Goal: Information Seeking & Learning: Check status

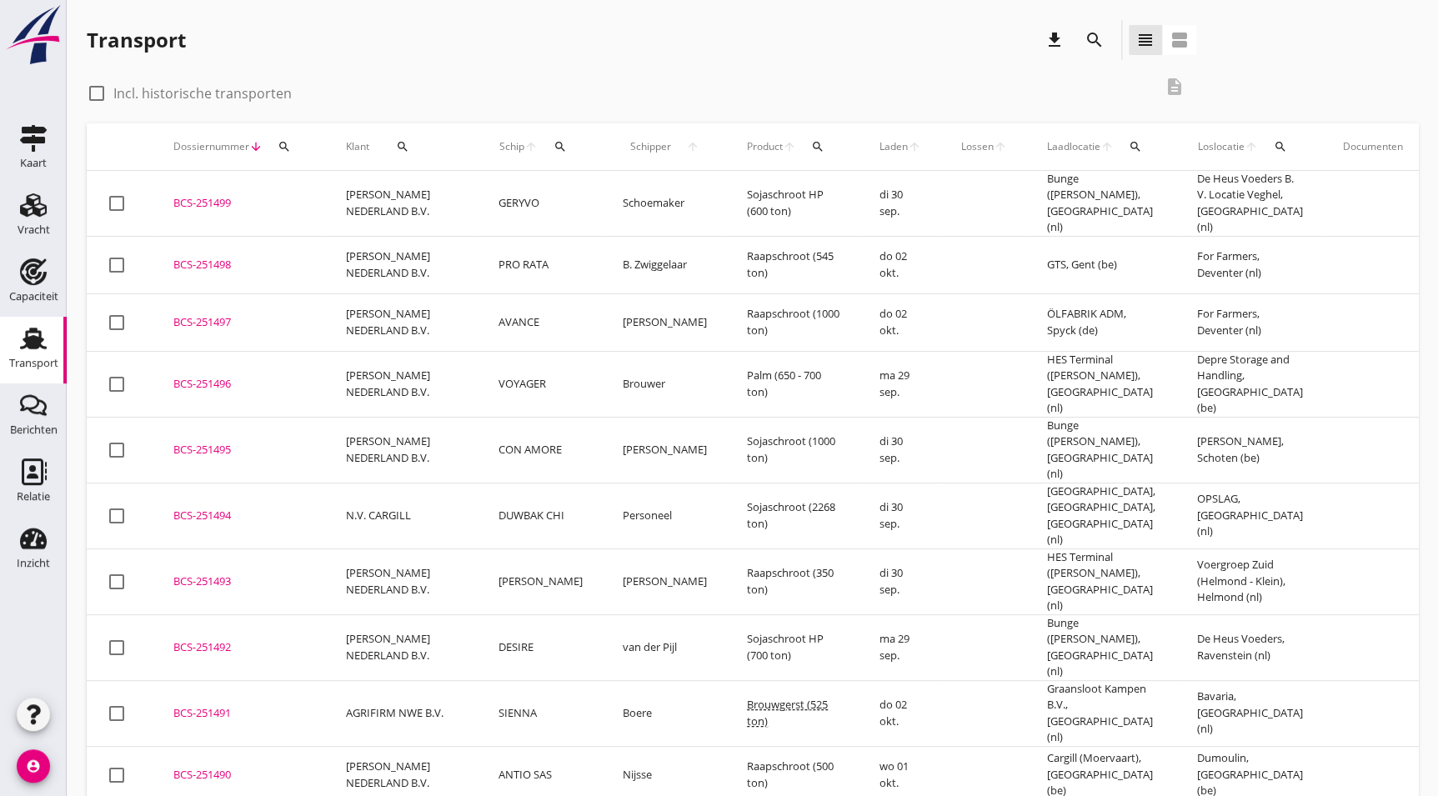
click at [1089, 46] on icon "search" at bounding box center [1095, 40] width 20 height 20
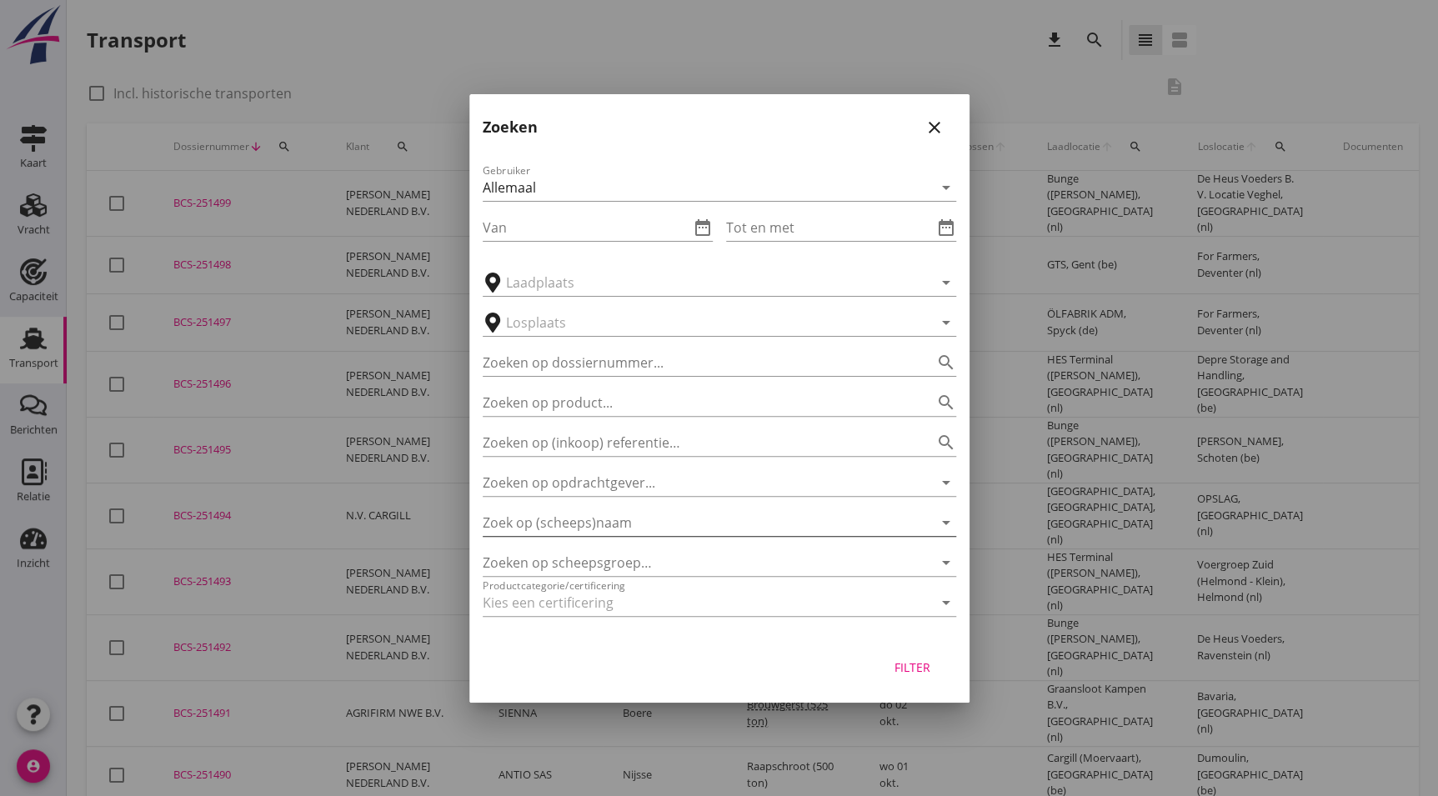
click at [555, 530] on input "Zoek op (scheeps)naam" at bounding box center [696, 522] width 427 height 27
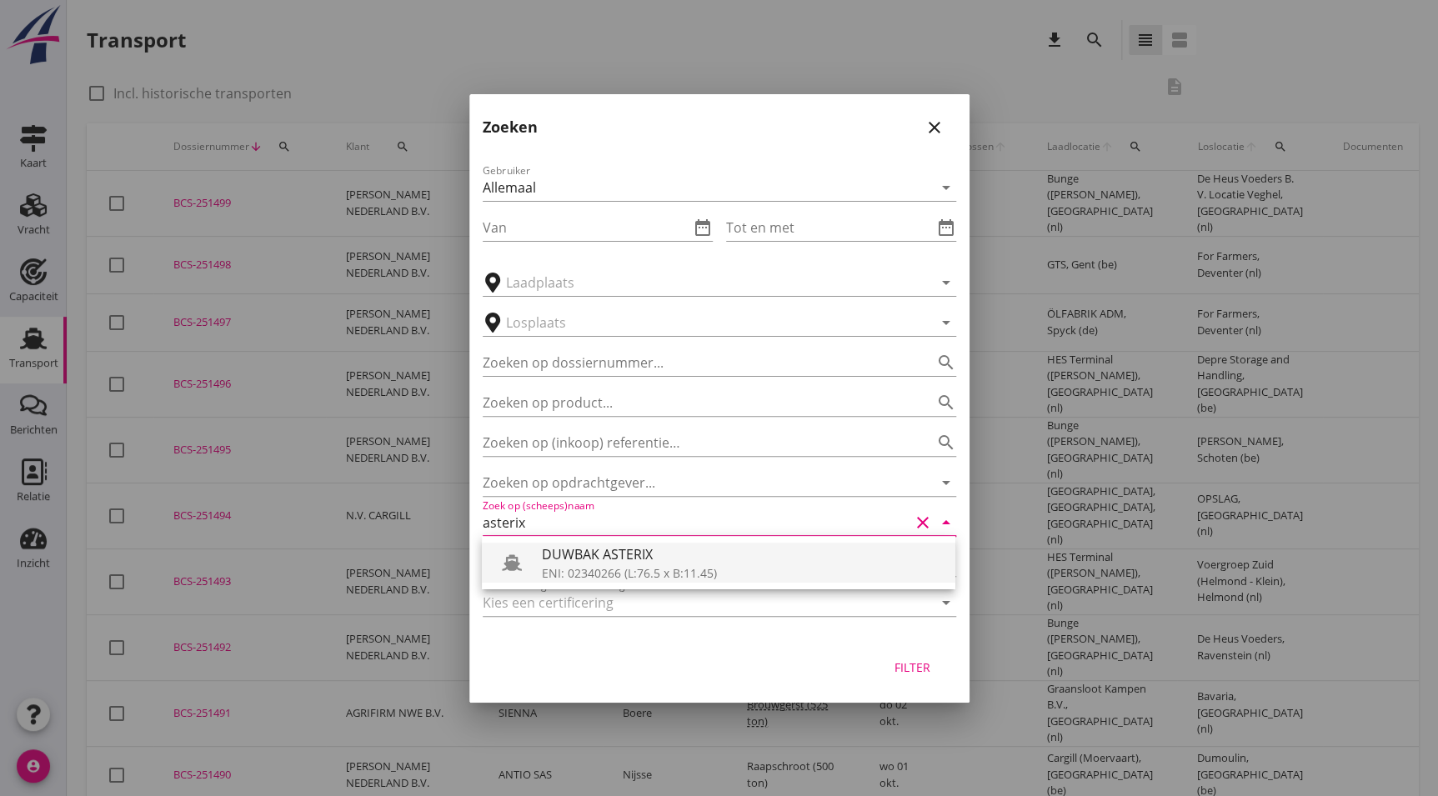
click at [734, 561] on div "DUWBAK ASTERIX" at bounding box center [742, 555] width 400 height 20
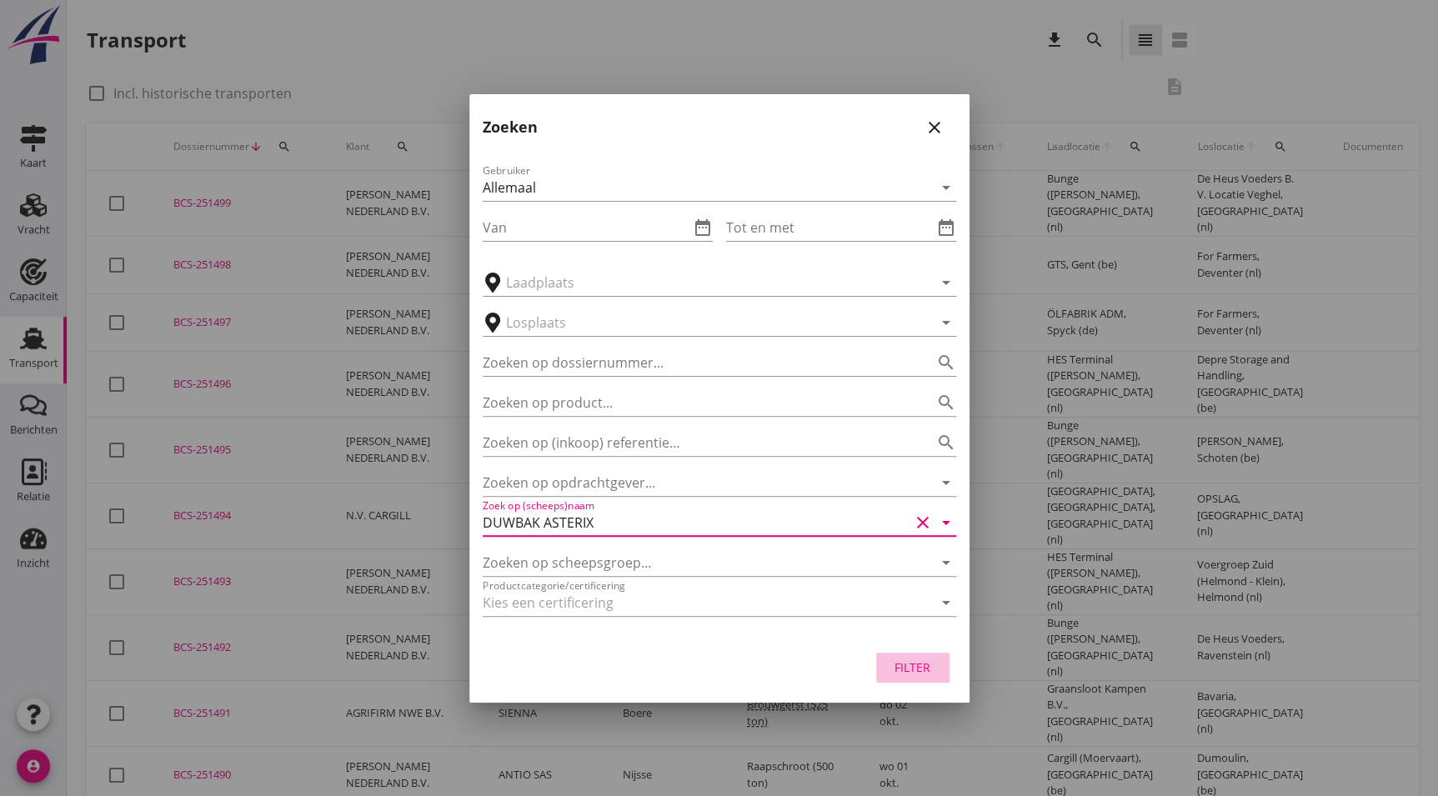
click at [908, 660] on div "Filter" at bounding box center [913, 668] width 47 height 18
type input "DUWBAK ASTERIX"
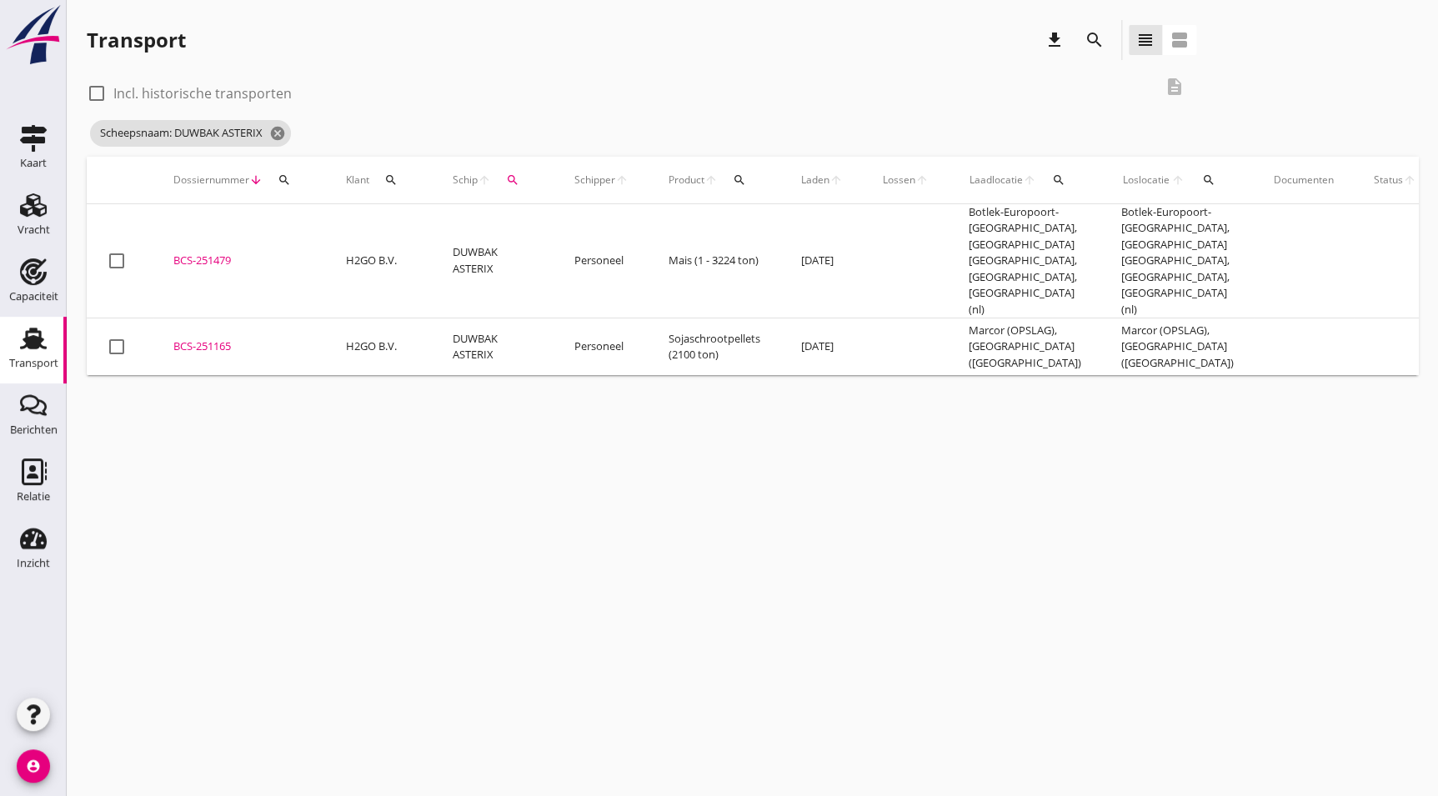
click at [468, 334] on td "DUWBAK ASTERIX" at bounding box center [494, 348] width 122 height 58
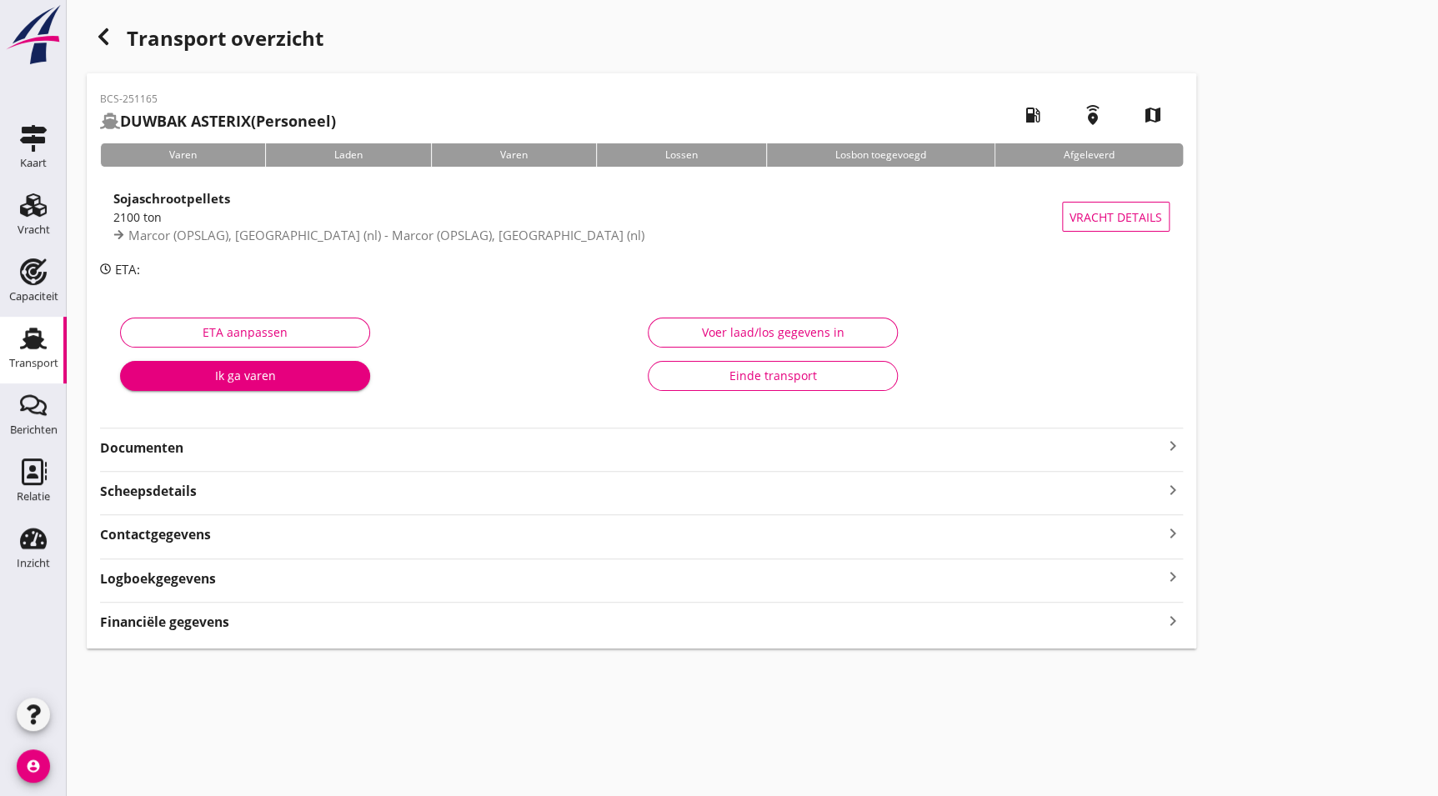
click at [100, 21] on div "button" at bounding box center [103, 36] width 33 height 33
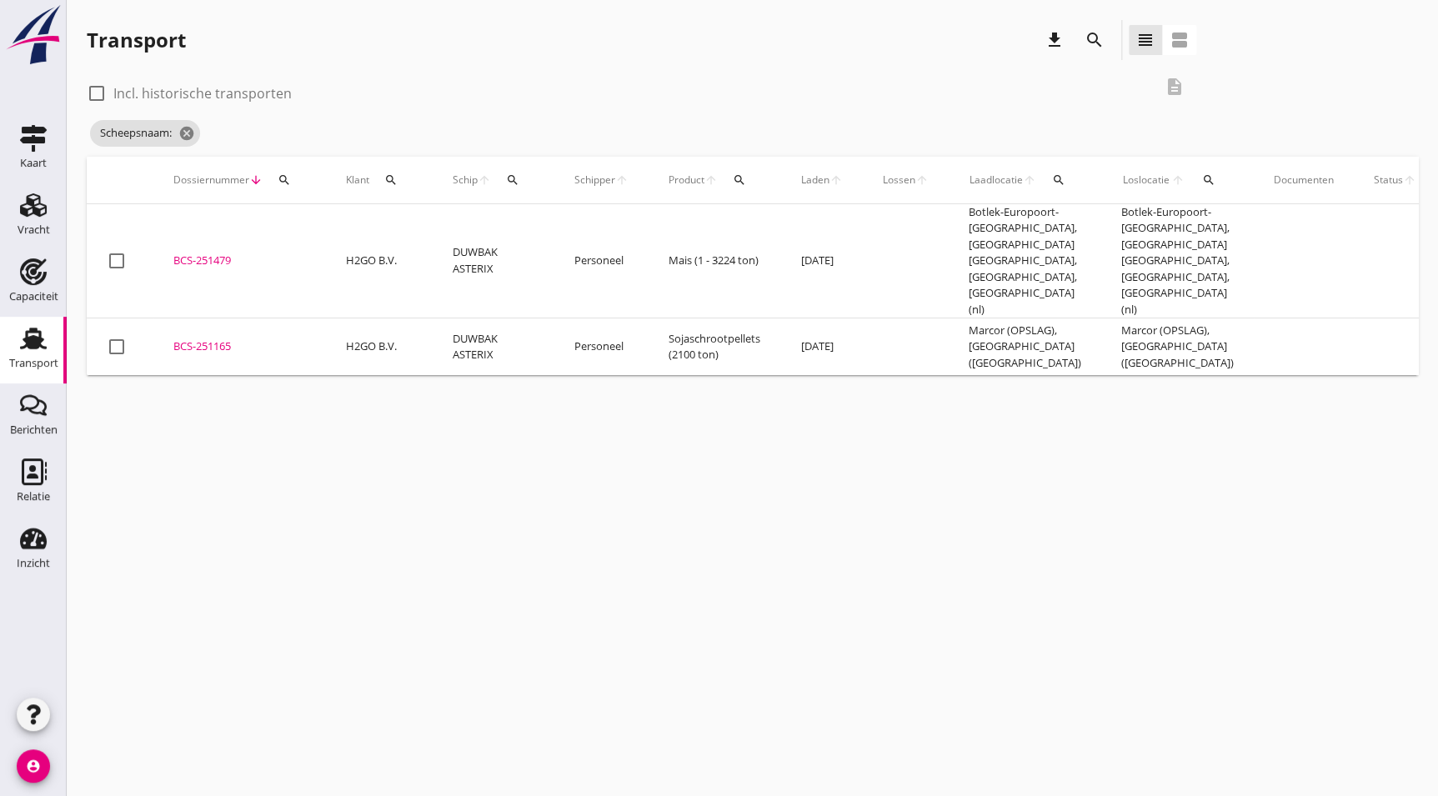
click at [250, 260] on td "BCS-251479 upload_file Drop hier uw bestand om het aan het dossier toe te voegen" at bounding box center [239, 261] width 173 height 114
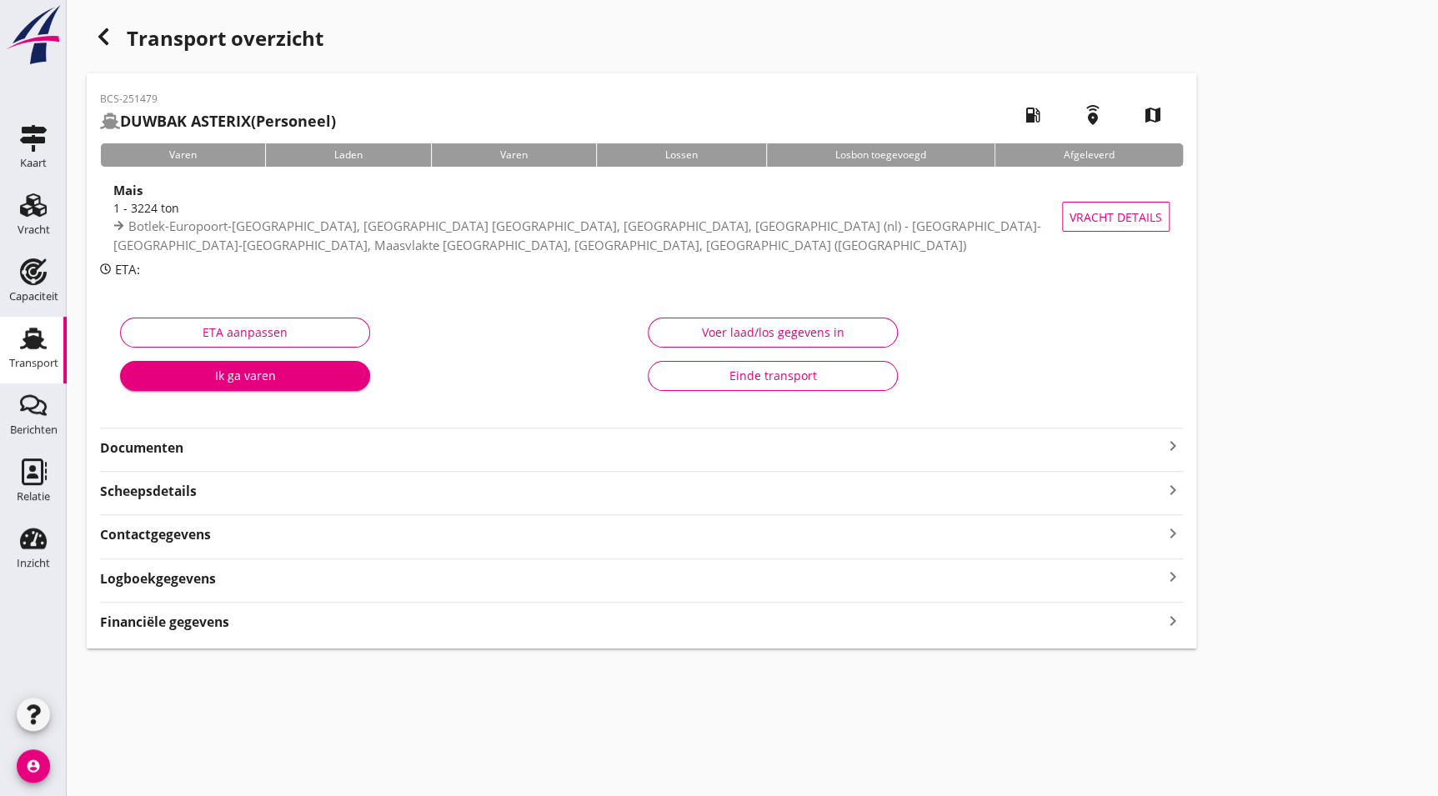
drag, startPoint x: 170, startPoint y: 440, endPoint x: 173, endPoint y: 449, distance: 9.8
click at [170, 440] on strong "Documenten" at bounding box center [631, 448] width 1063 height 19
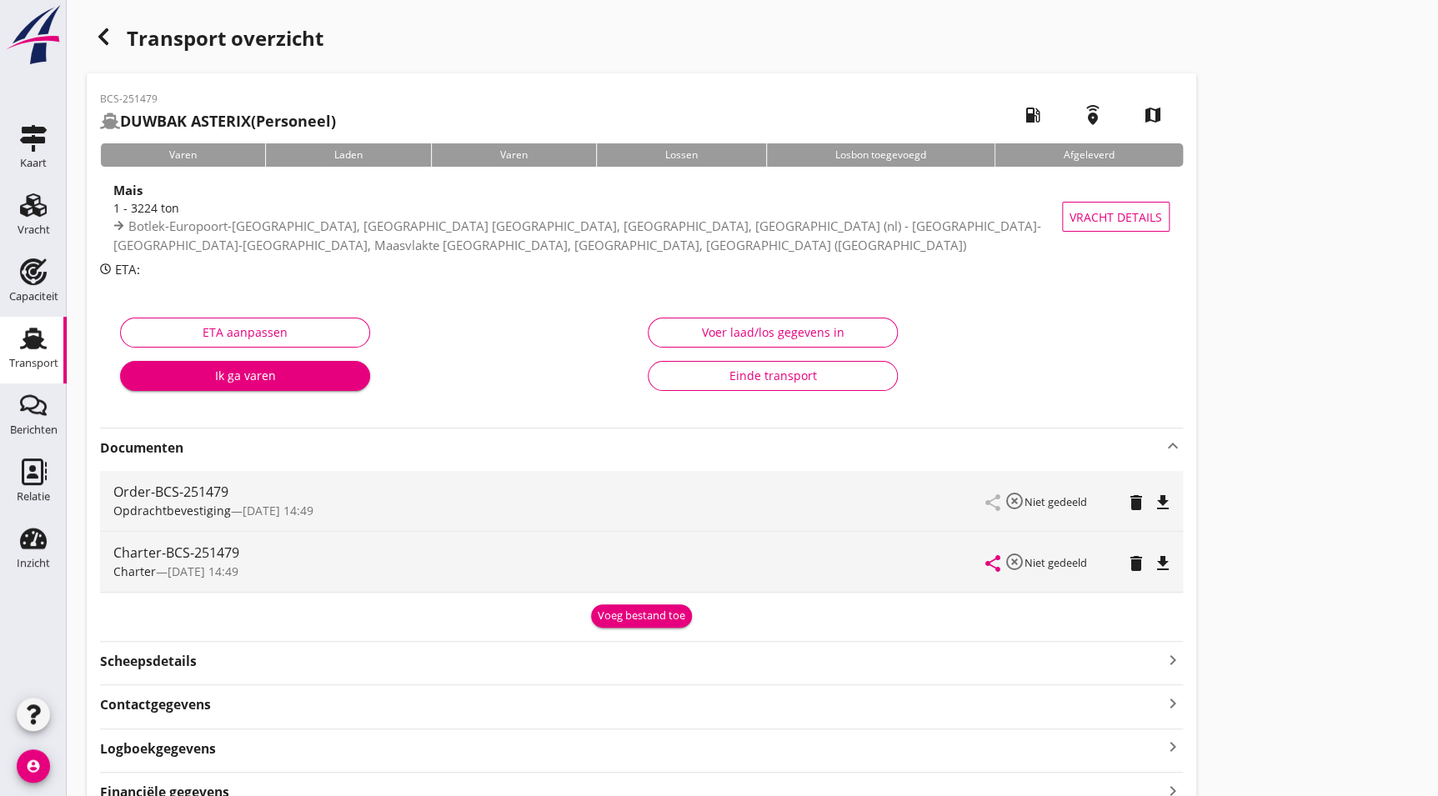
click at [1164, 560] on icon "file_download" at bounding box center [1163, 564] width 20 height 20
click at [107, 24] on div "button" at bounding box center [103, 36] width 33 height 33
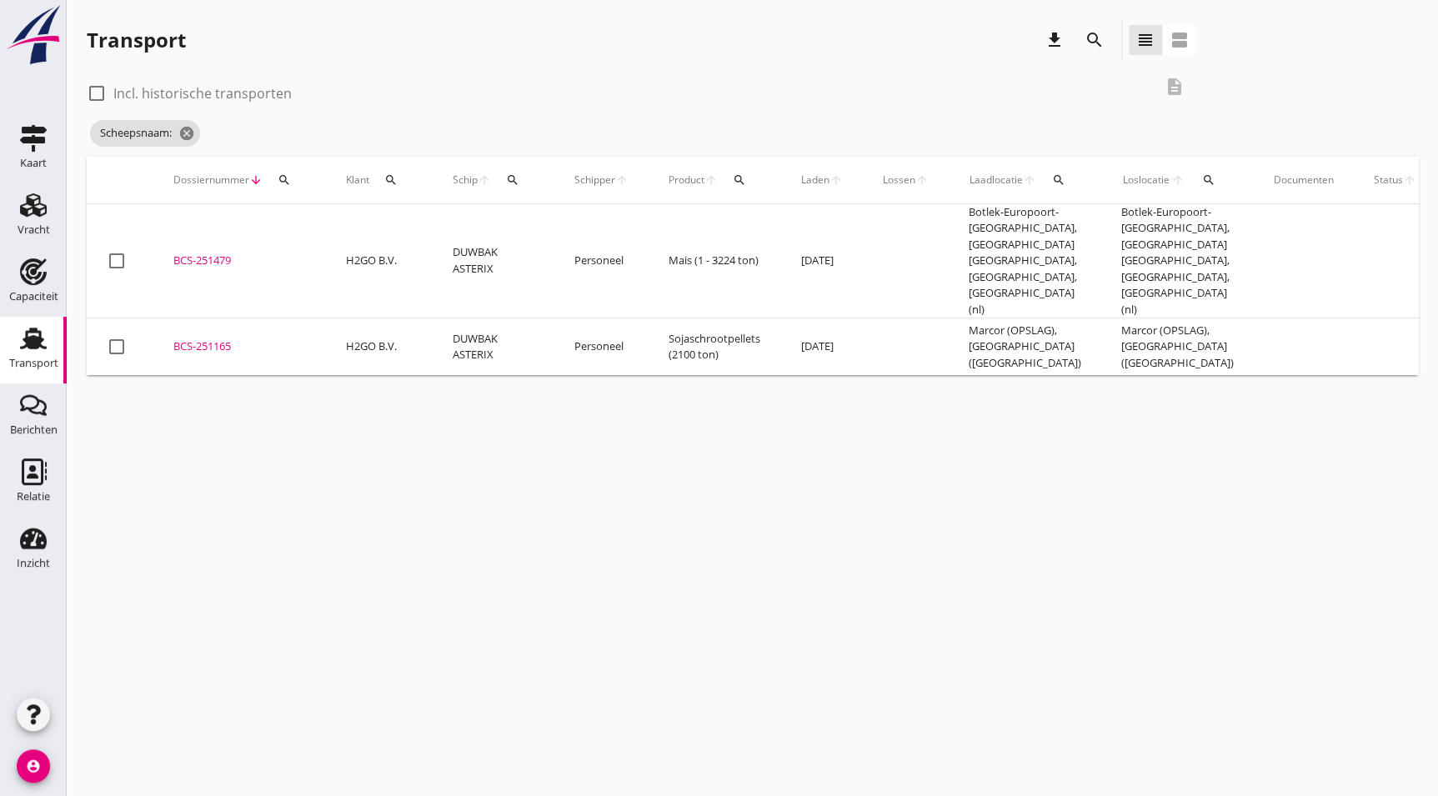
click at [1108, 35] on div "search" at bounding box center [1095, 40] width 30 height 20
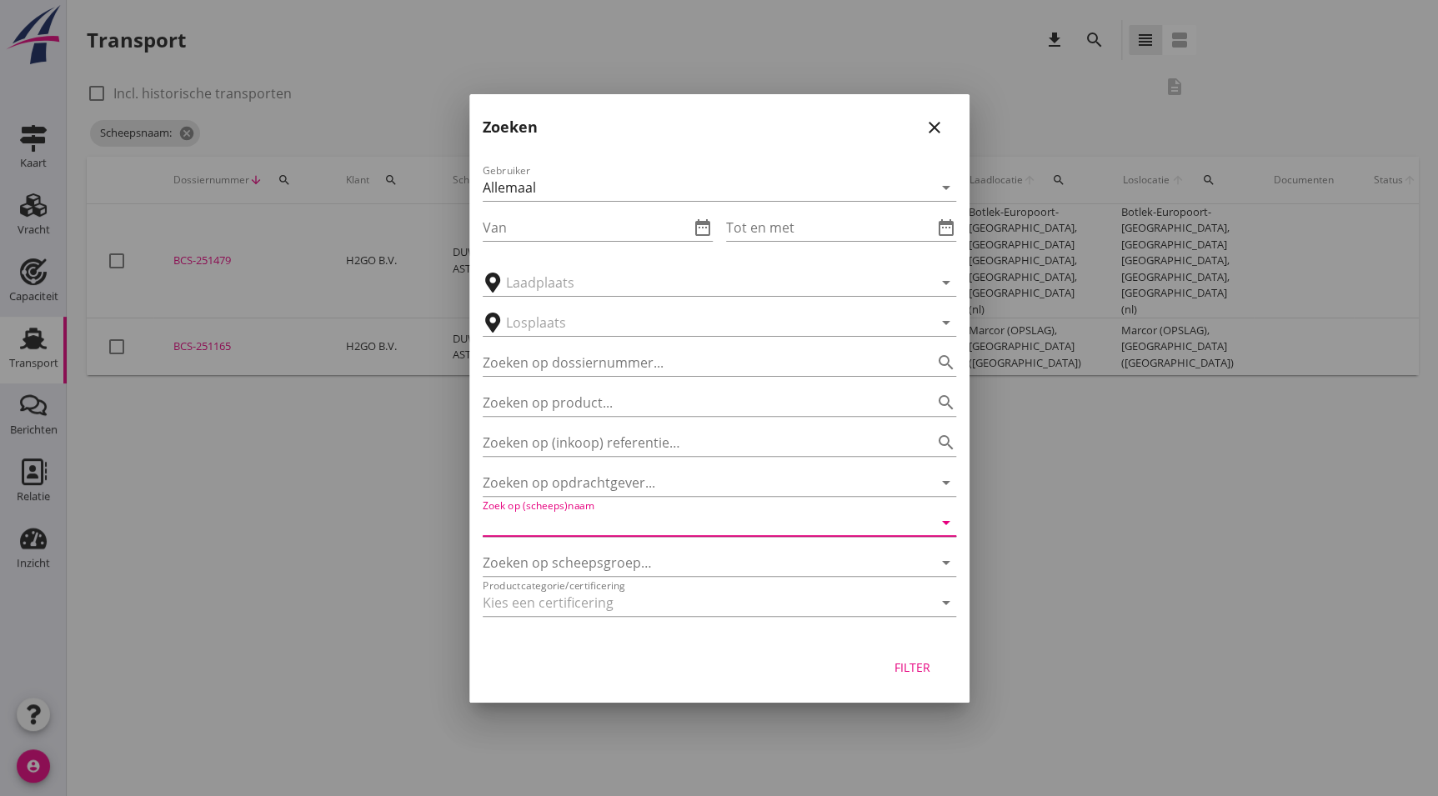
click at [624, 531] on input "Zoek op (scheeps)naam" at bounding box center [696, 522] width 427 height 27
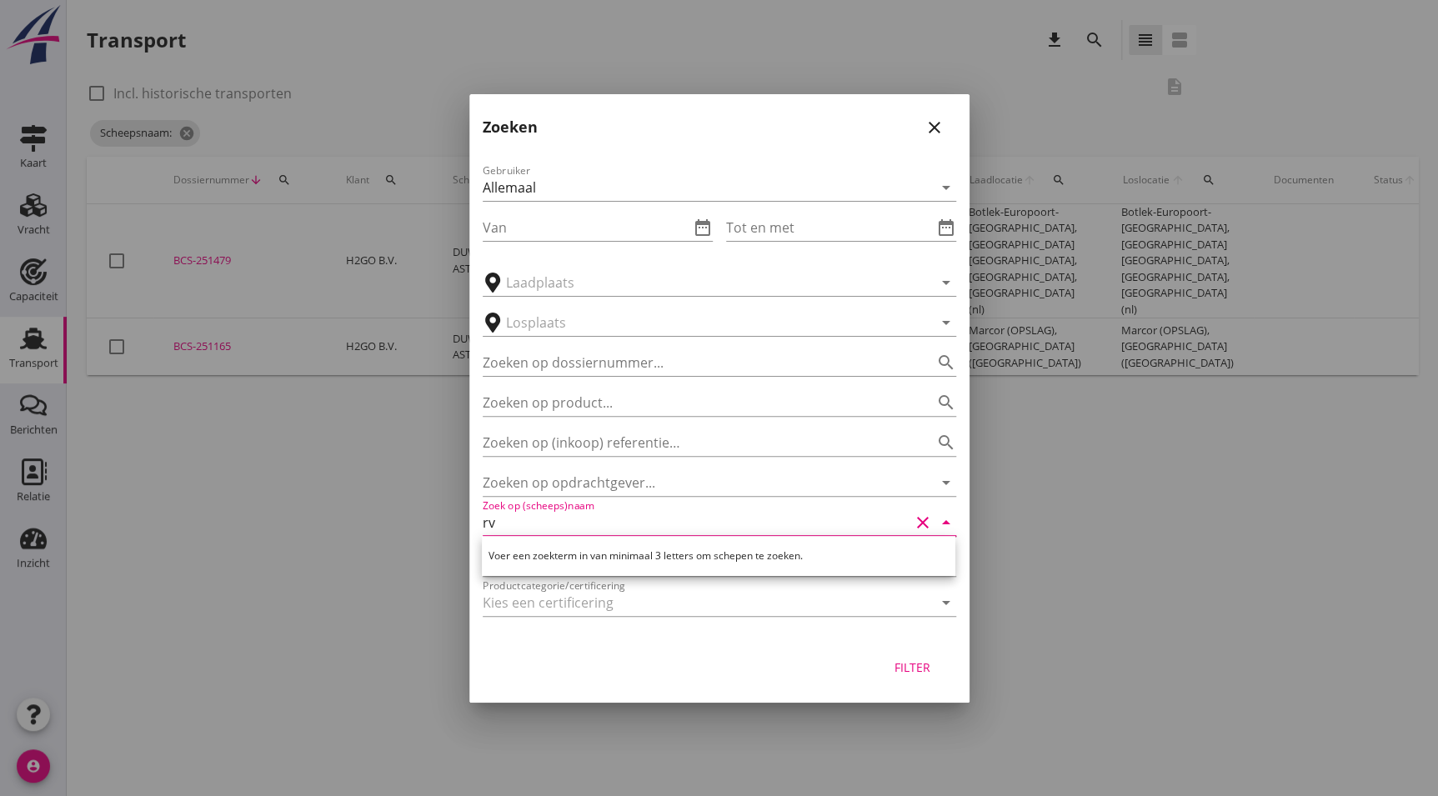
type input "r"
type input "rv221"
click at [934, 666] on div "Filter" at bounding box center [913, 668] width 47 height 18
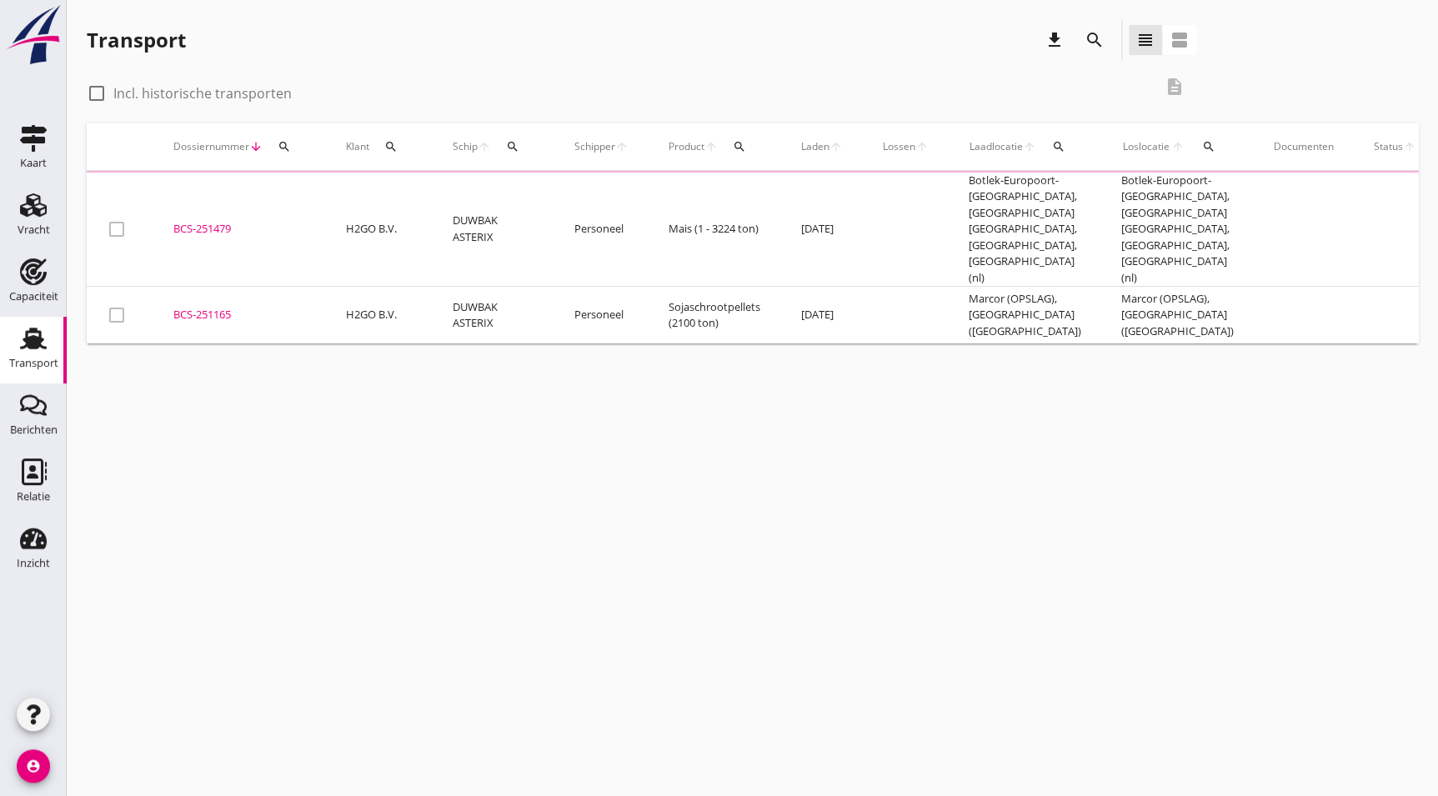
click at [99, 86] on div at bounding box center [97, 93] width 28 height 28
checkbox input "true"
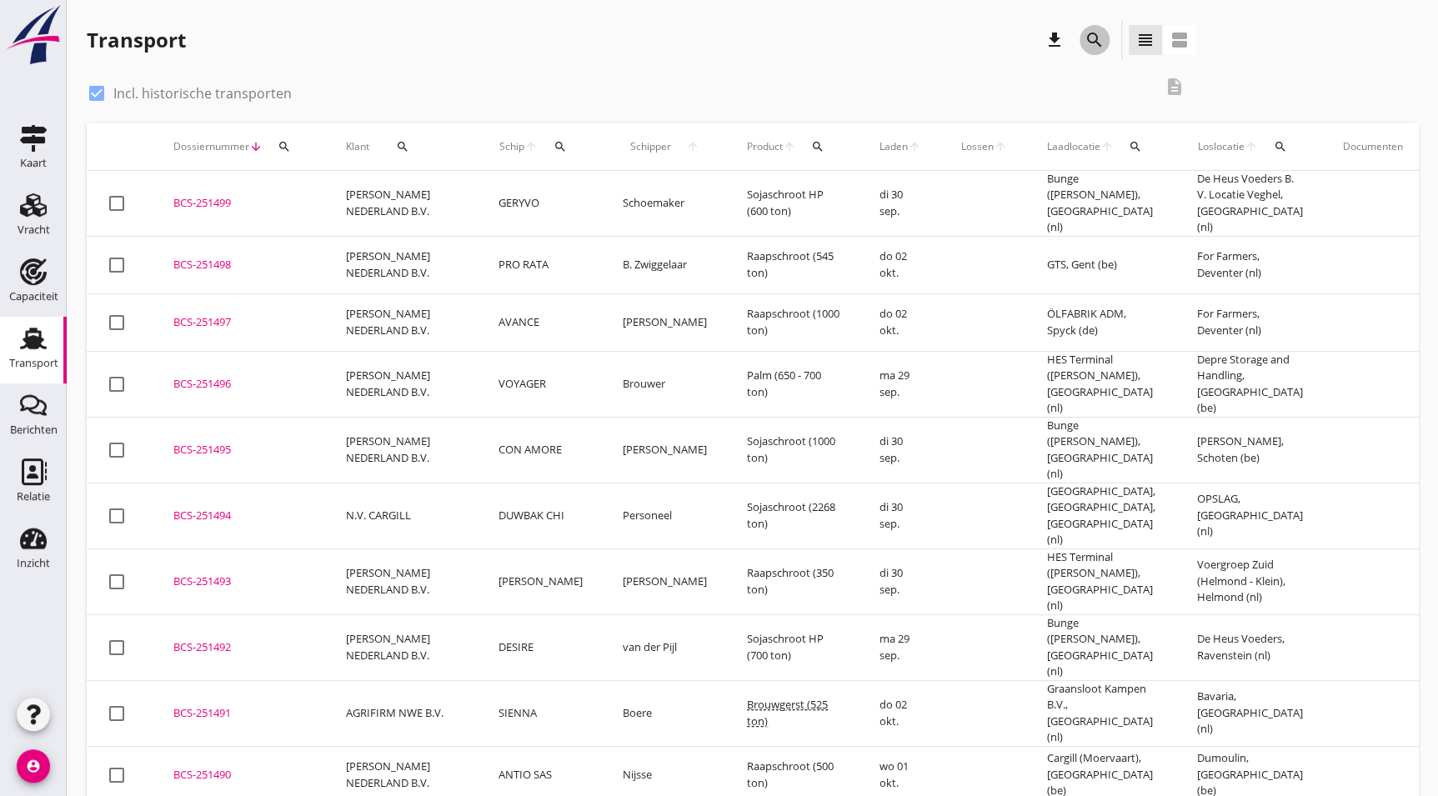
click at [1101, 28] on button "search" at bounding box center [1095, 40] width 30 height 30
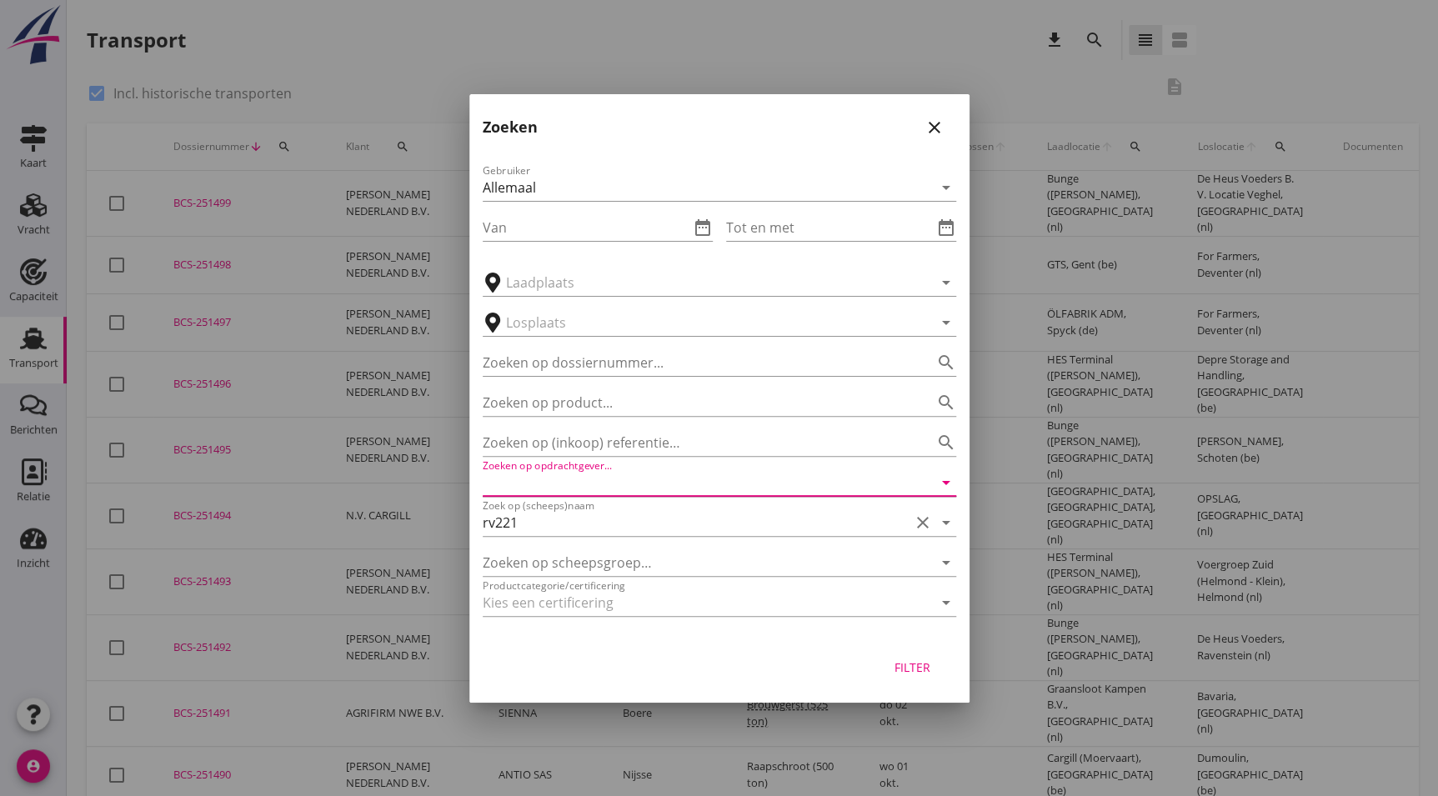
click at [609, 479] on input "Zoeken op opdrachtgever..." at bounding box center [696, 482] width 427 height 27
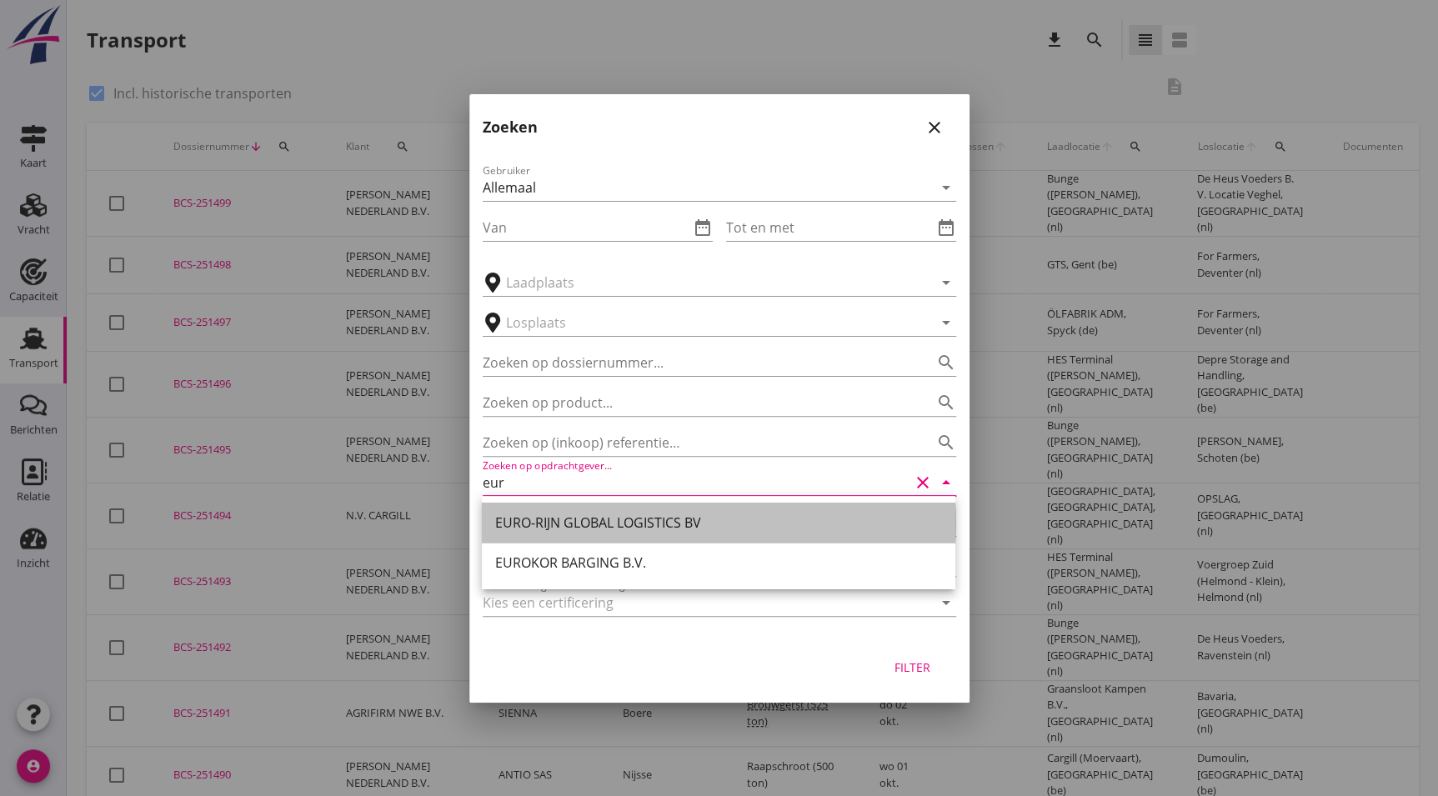
click at [660, 539] on div "EURO-RIJN GLOBAL LOGISTICS BV" at bounding box center [718, 523] width 447 height 40
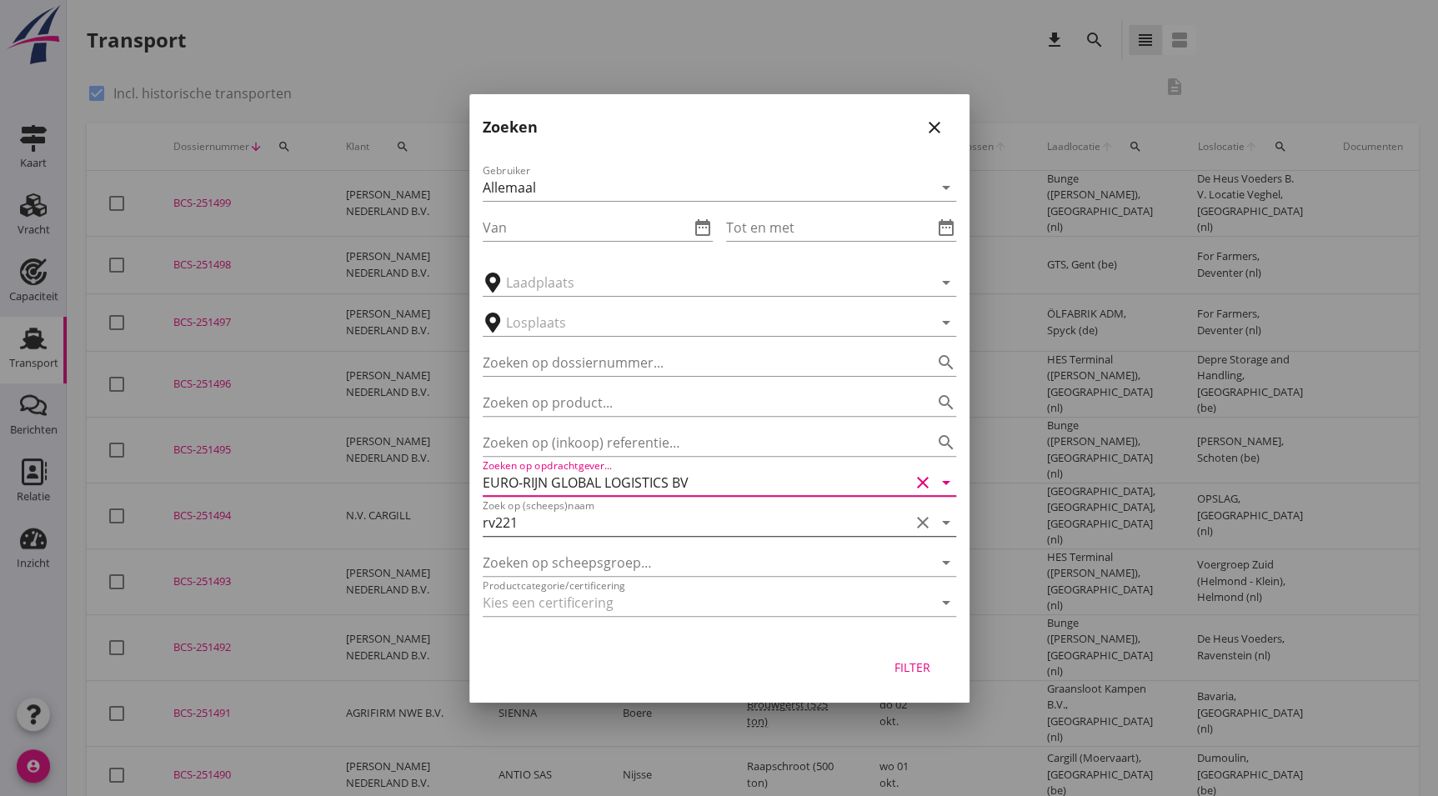
type input "EURO-RIJN GLOBAL LOGISTICS BV"
click at [890, 672] on div "Filter" at bounding box center [913, 668] width 47 height 18
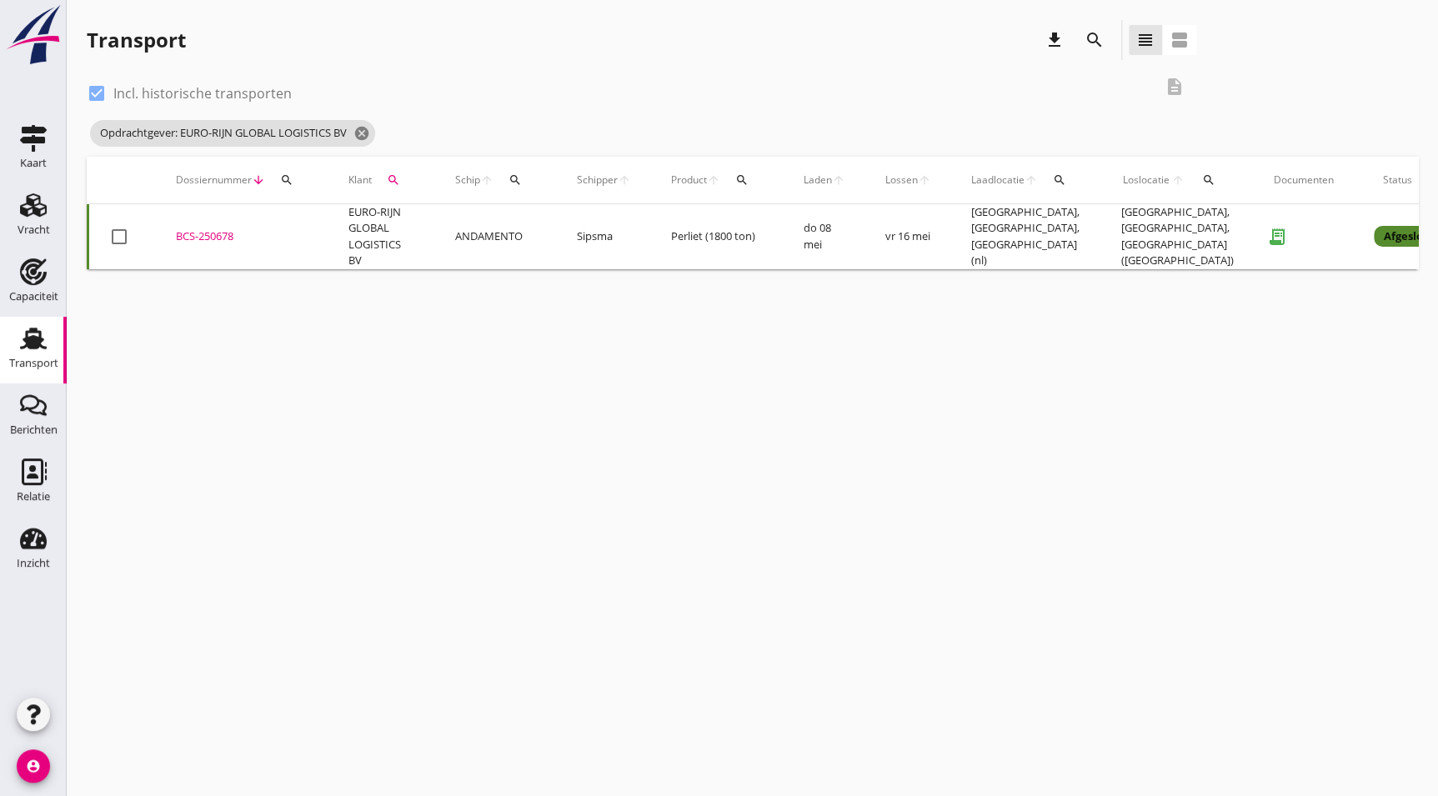
click at [595, 81] on div "check_box Incl. historische transporten" at bounding box center [620, 91] width 1067 height 23
click at [113, 99] on label "Incl. historische transporten" at bounding box center [202, 93] width 178 height 17
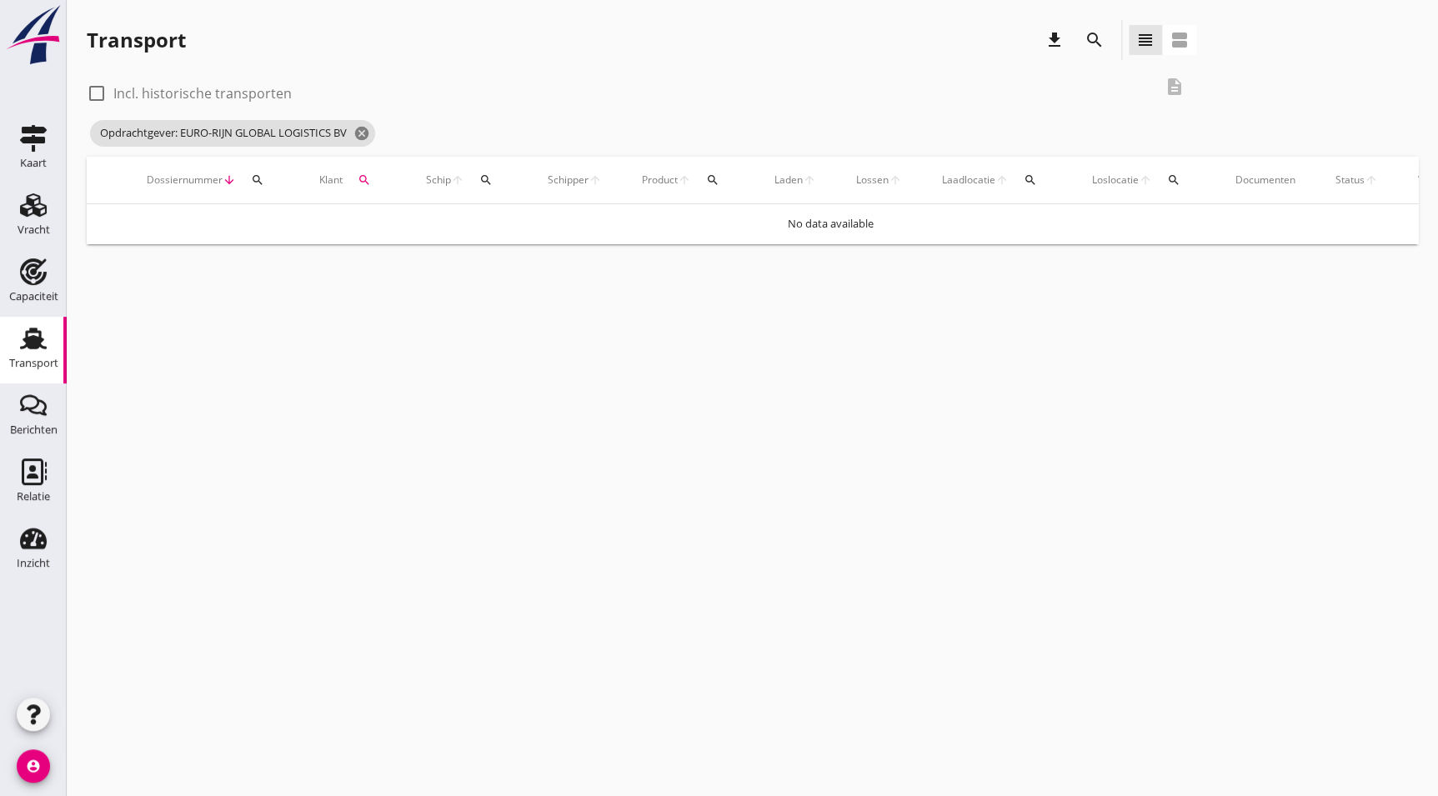
click at [148, 90] on label "Incl. historische transporten" at bounding box center [202, 93] width 178 height 17
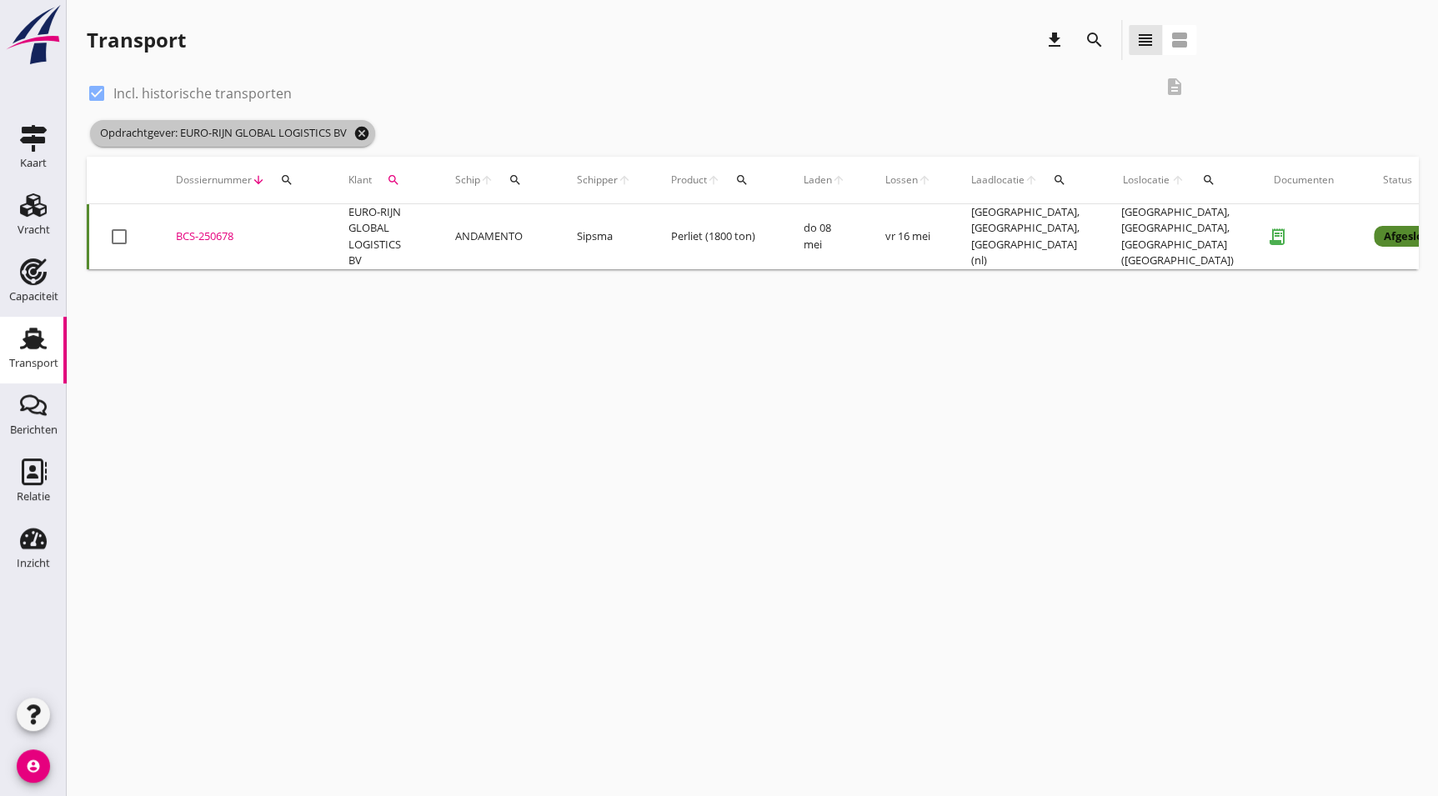
click at [370, 137] on icon "cancel" at bounding box center [362, 133] width 17 height 17
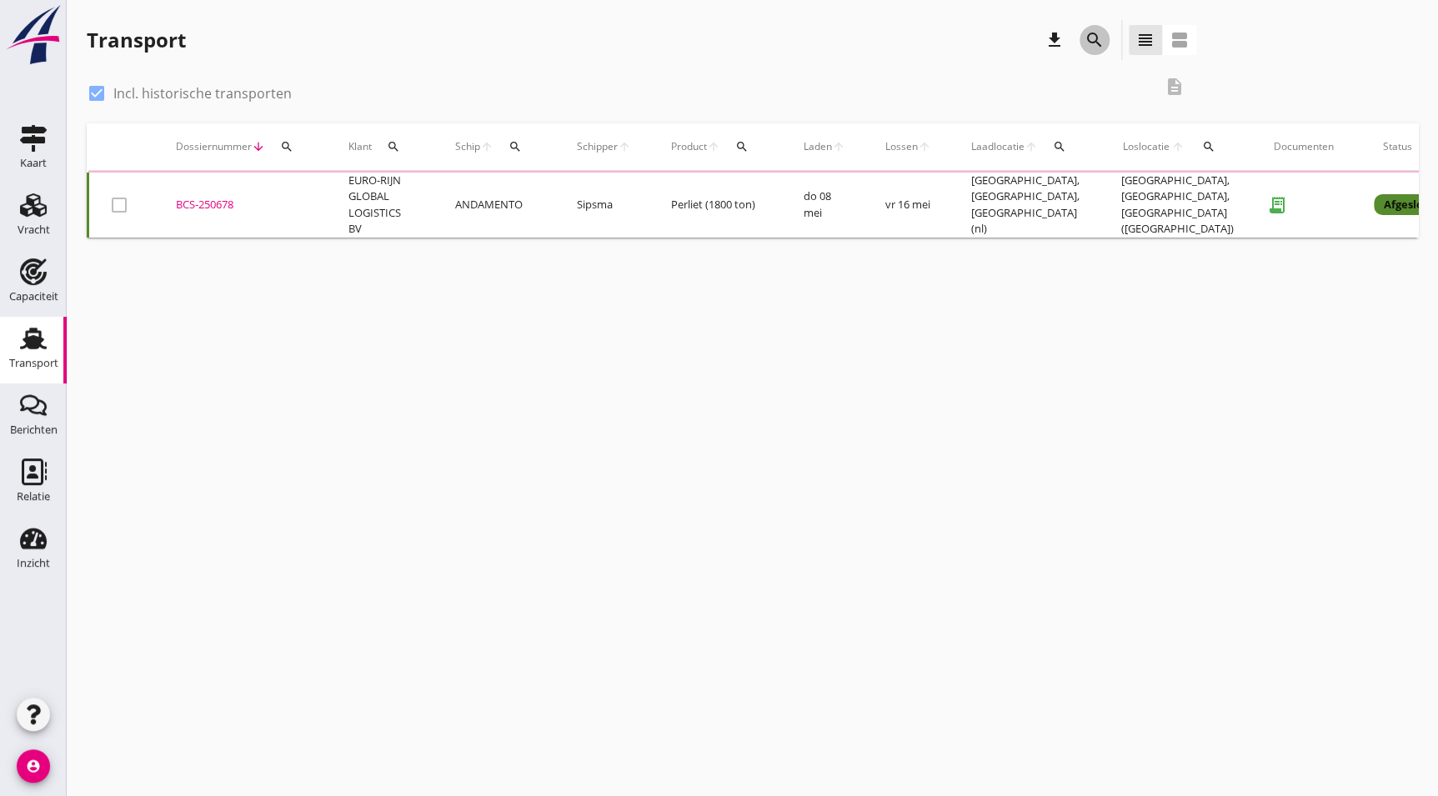
click at [1083, 33] on div "search" at bounding box center [1095, 40] width 30 height 20
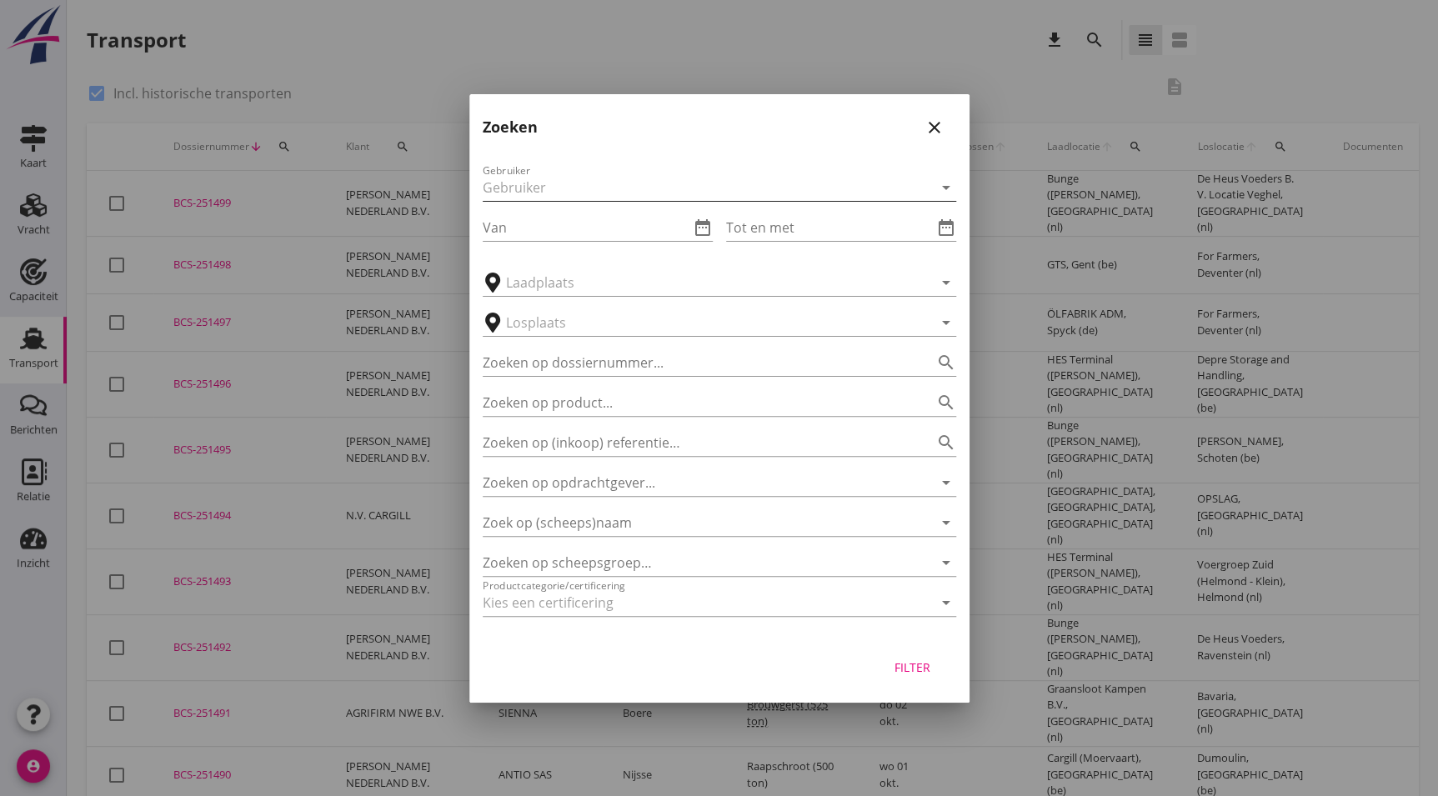
click at [559, 193] on div at bounding box center [708, 187] width 450 height 27
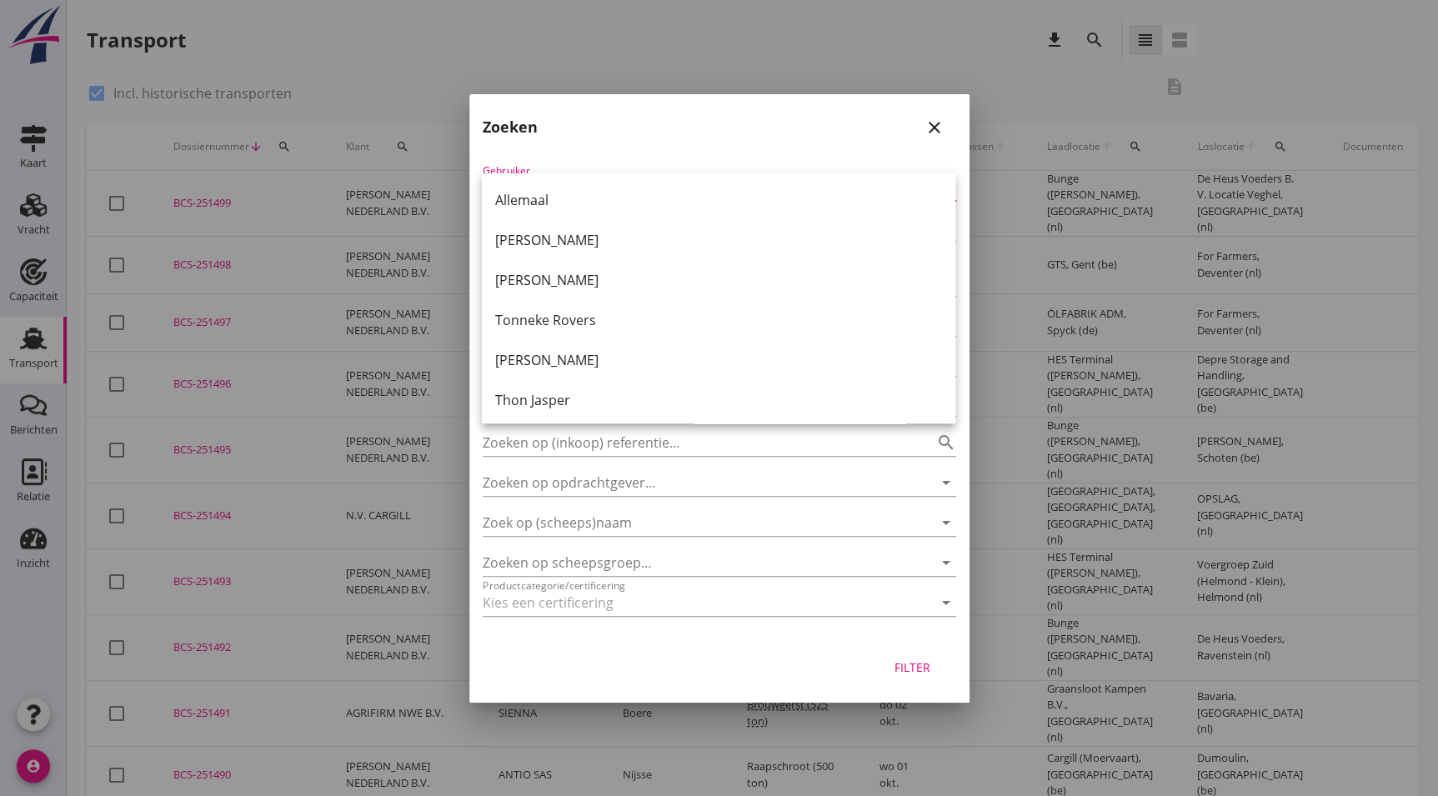
click at [665, 123] on div "Zoeken close" at bounding box center [719, 120] width 500 height 53
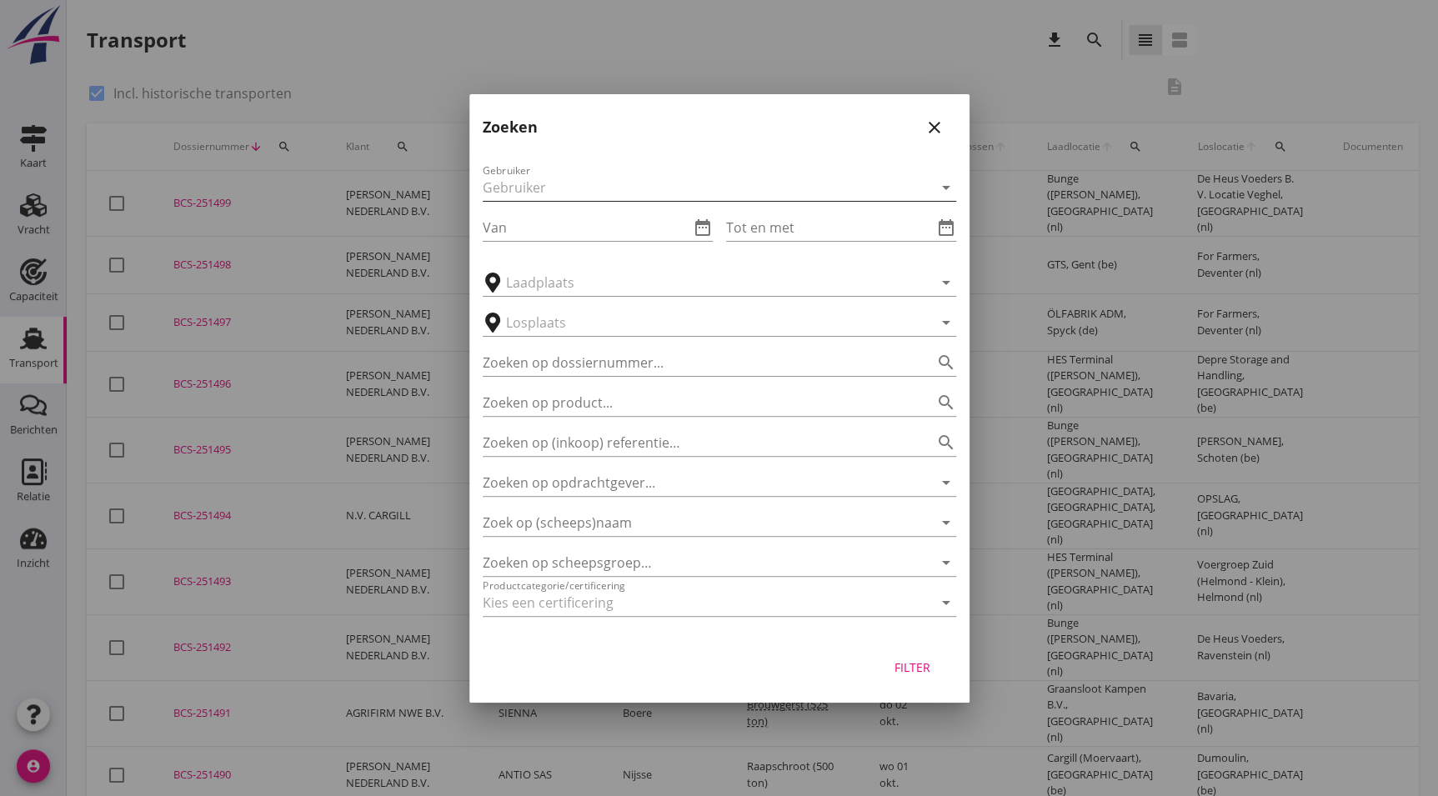
click at [790, 189] on div at bounding box center [708, 187] width 450 height 27
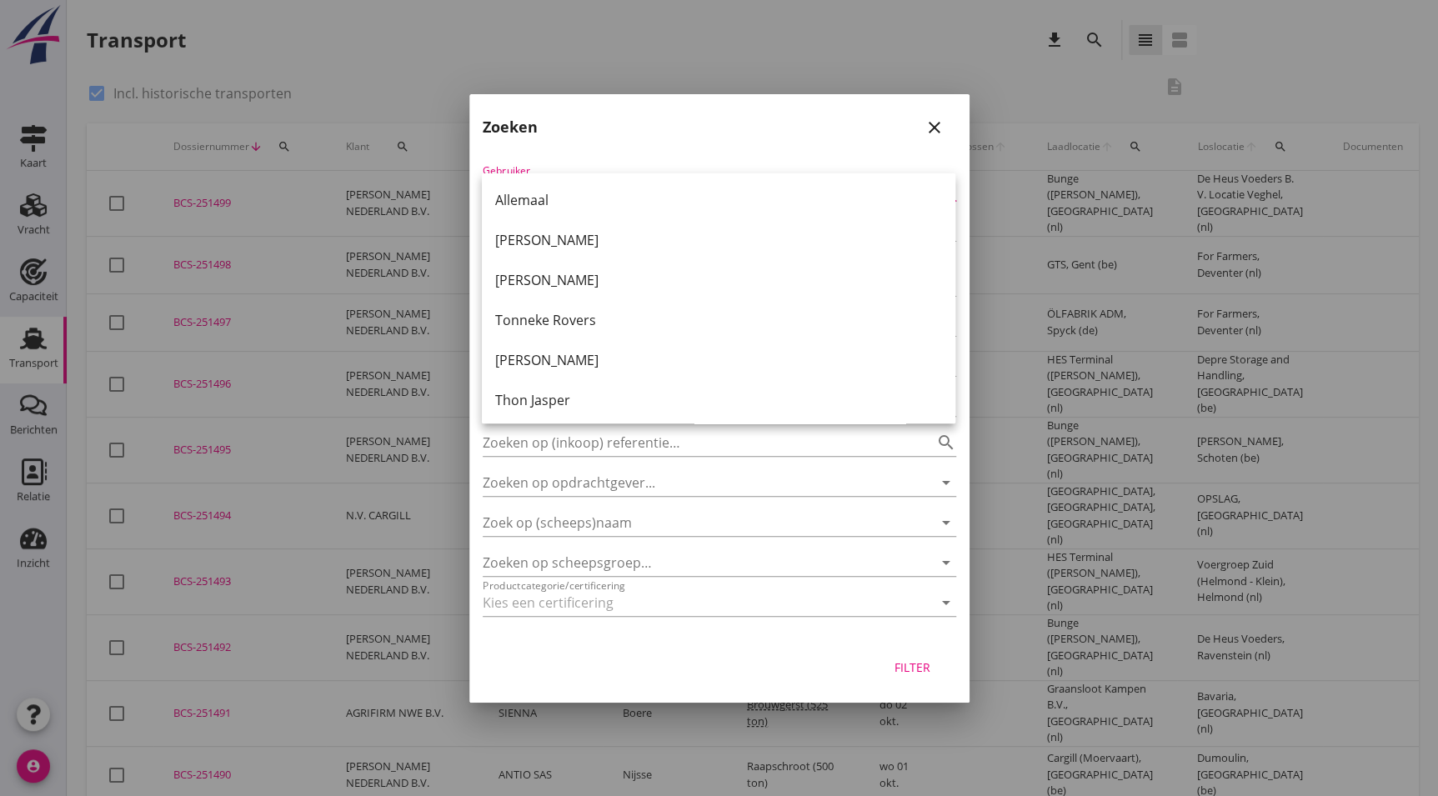
scroll to position [202, 0]
click at [585, 369] on div "[PERSON_NAME]" at bounding box center [718, 359] width 447 height 40
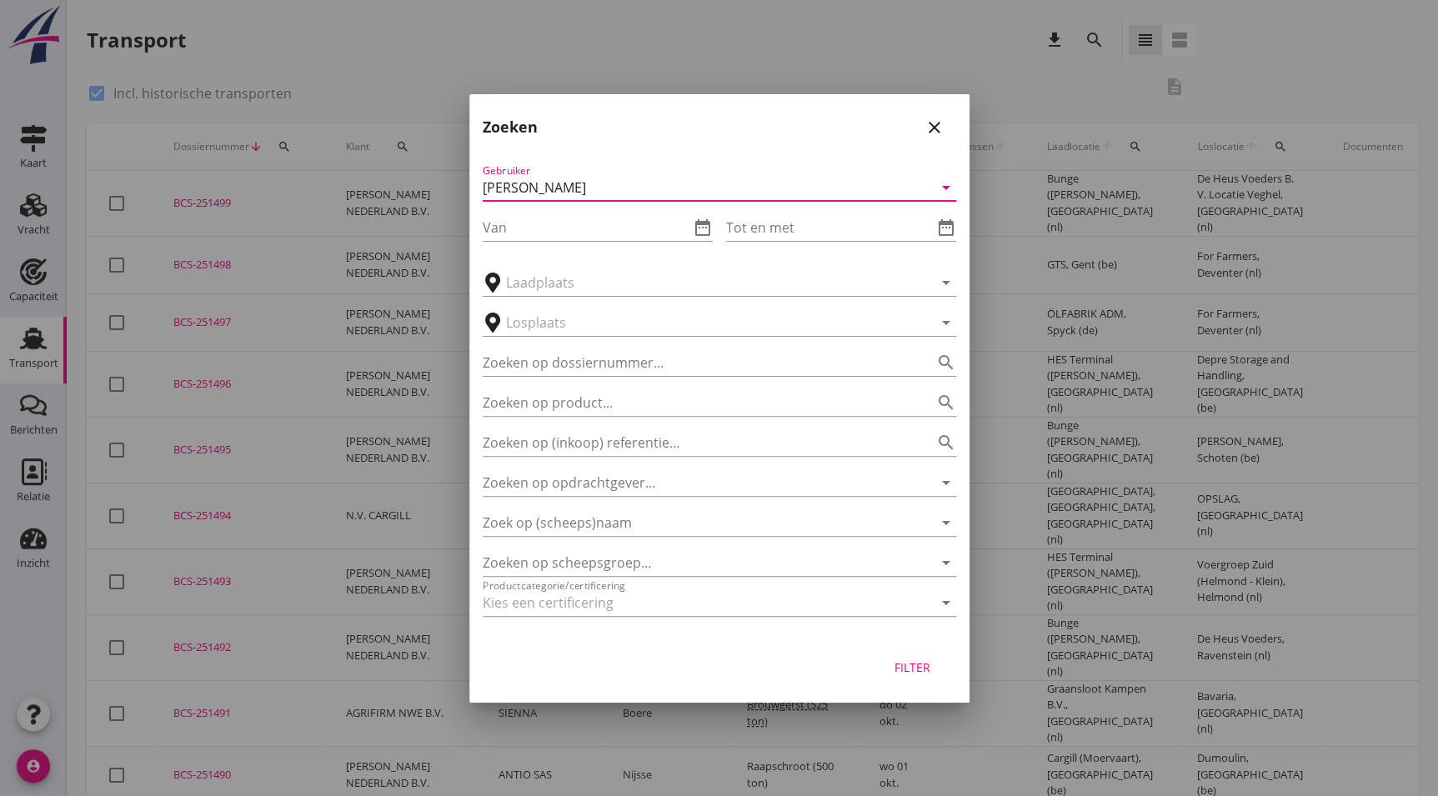
click at [915, 675] on div "Filter" at bounding box center [913, 668] width 47 height 18
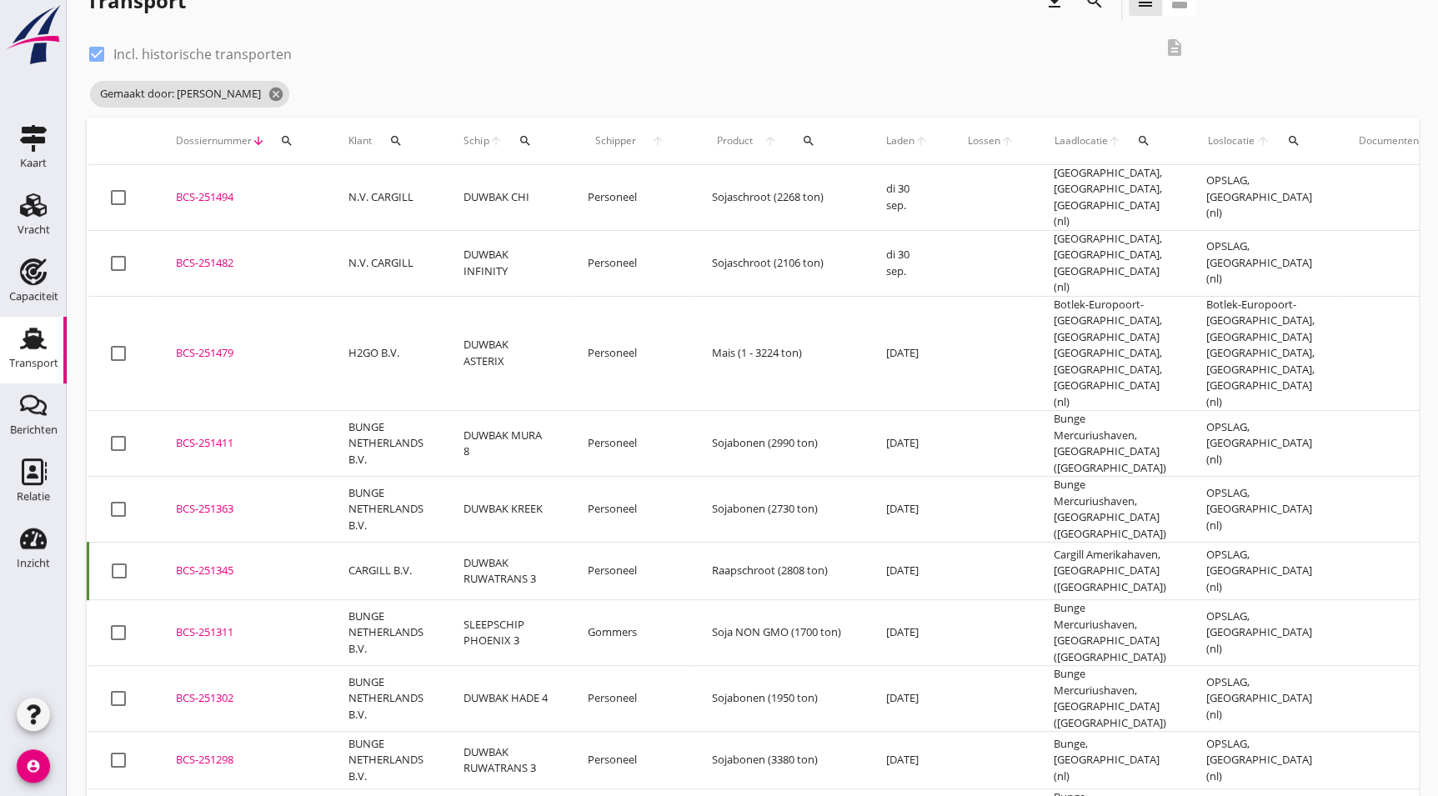
scroll to position [0, 0]
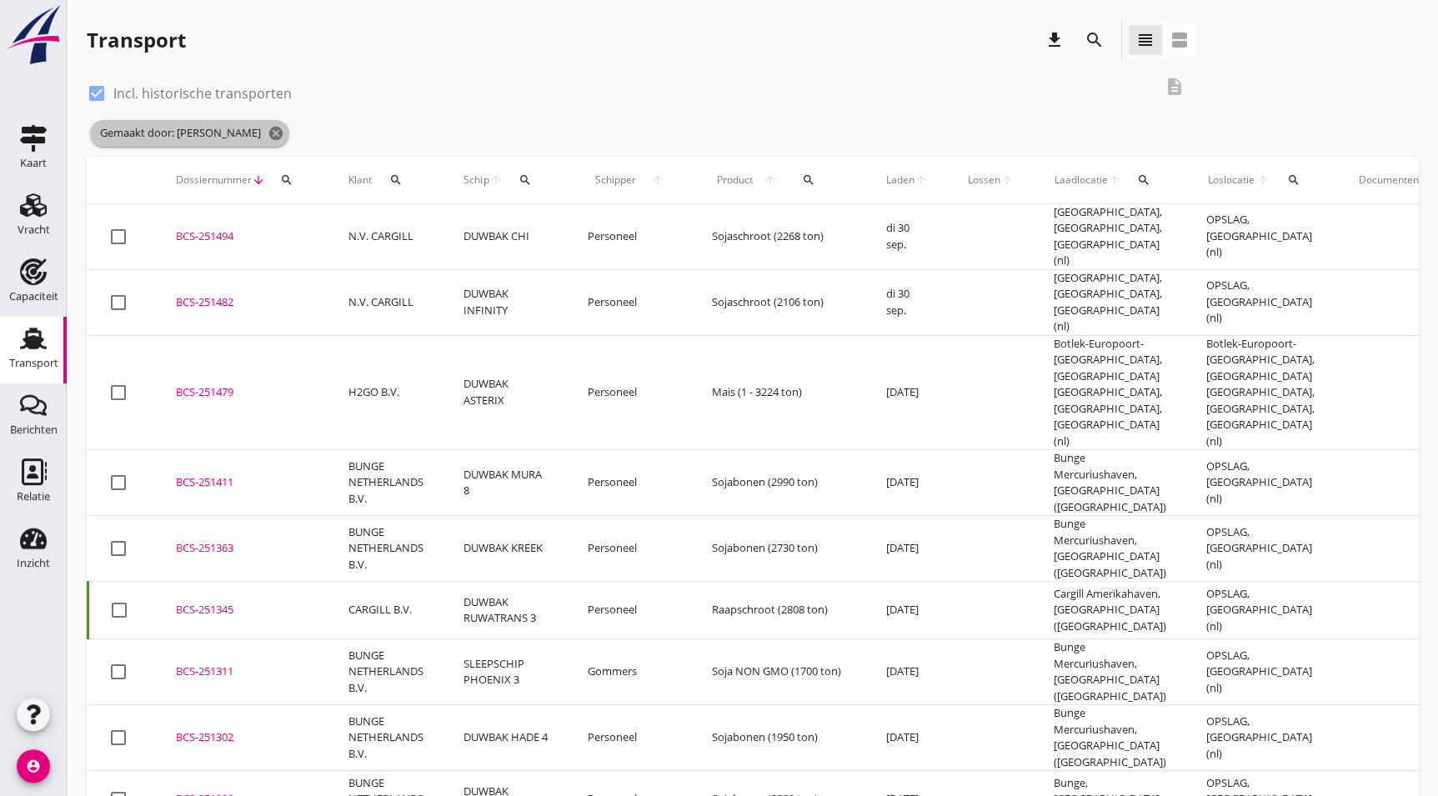
click at [259, 135] on span "Gemaakt door: [PERSON_NAME] cancel" at bounding box center [189, 133] width 199 height 27
click at [268, 135] on icon "cancel" at bounding box center [276, 133] width 17 height 17
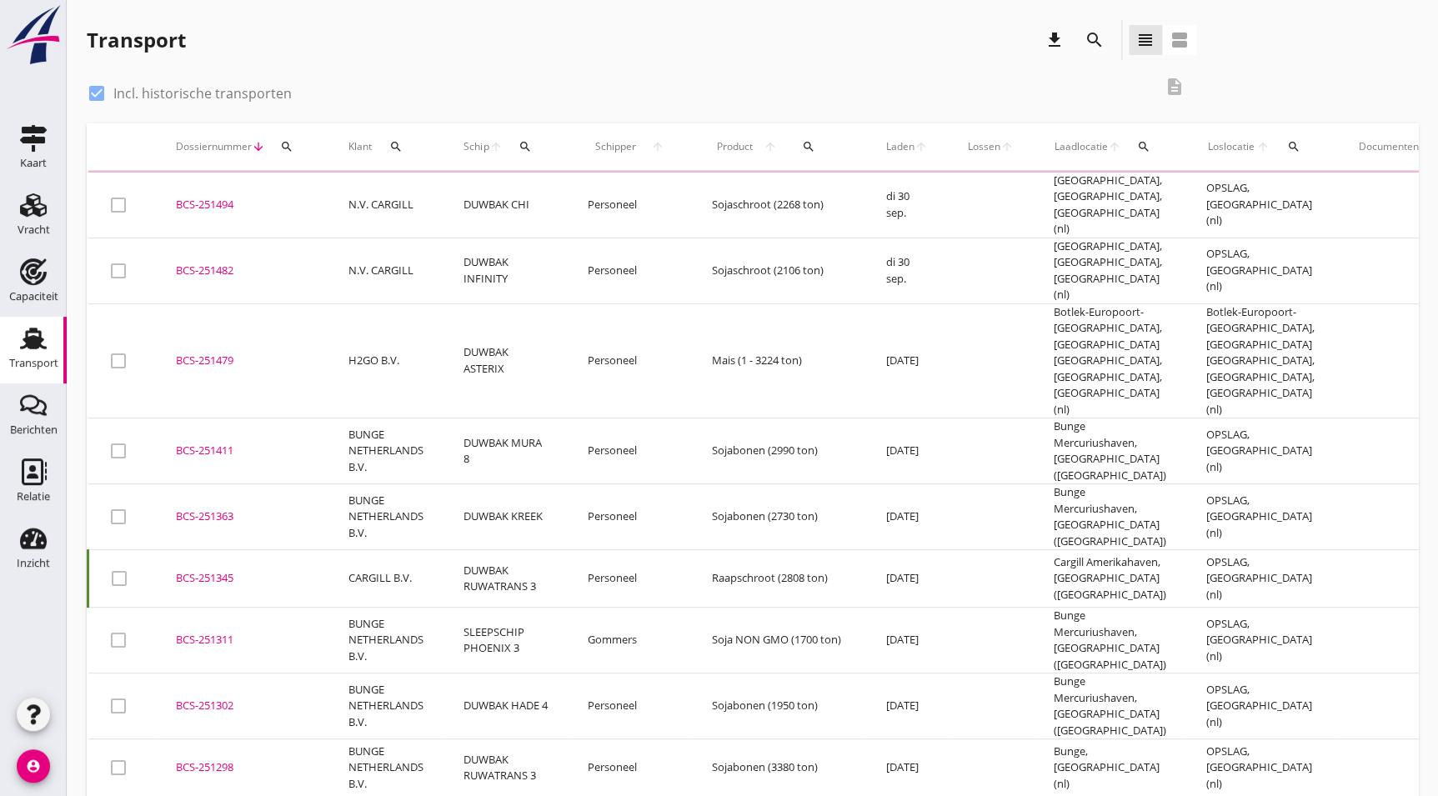
click at [140, 85] on label "Incl. historische transporten" at bounding box center [202, 93] width 178 height 17
checkbox input "false"
click at [458, 89] on div "check_box_outline_blank Incl. historische transporten" at bounding box center [620, 91] width 1067 height 23
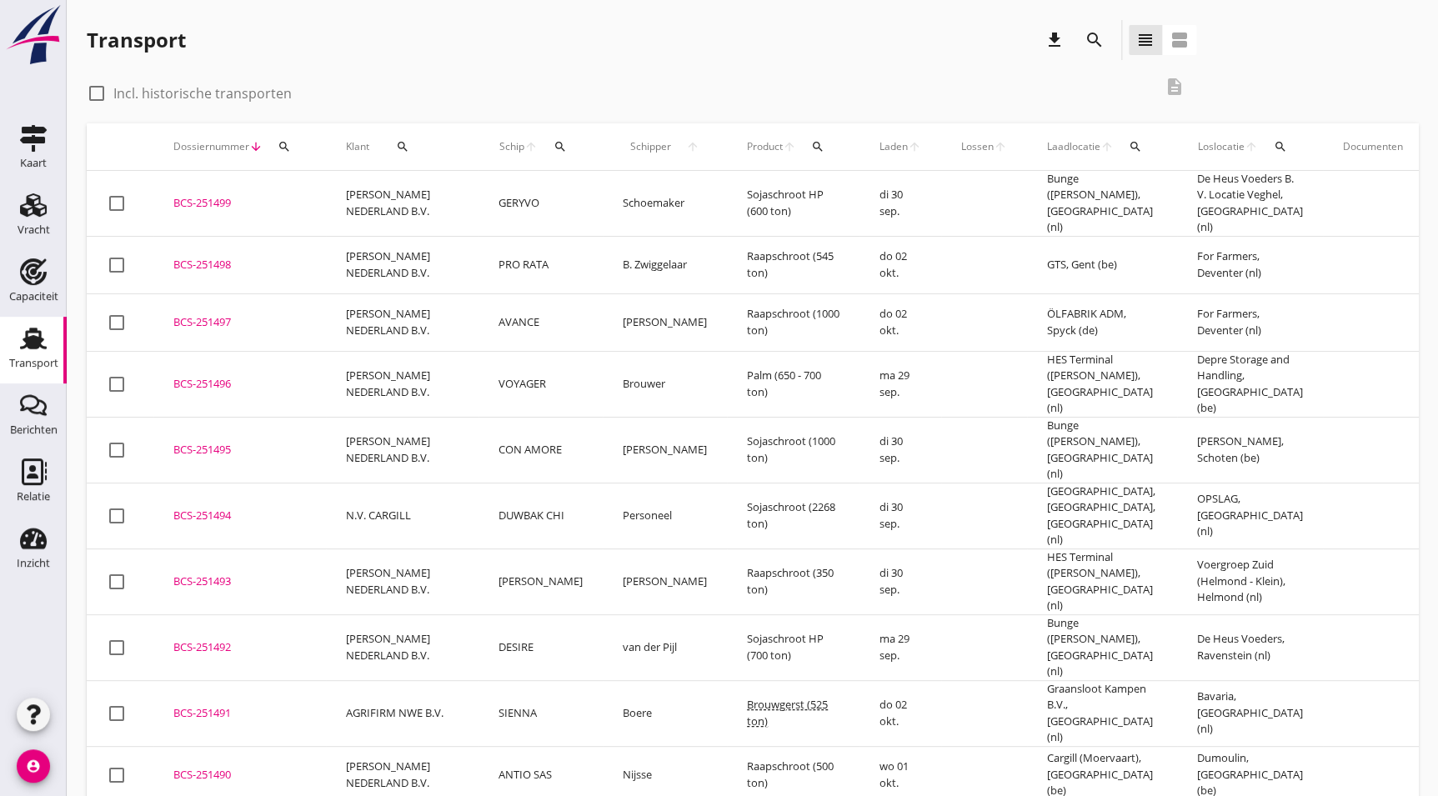
click at [413, 58] on div "Transport download search view_headline view_agenda" at bounding box center [642, 40] width 1110 height 40
click at [1085, 37] on icon "search" at bounding box center [1095, 40] width 20 height 20
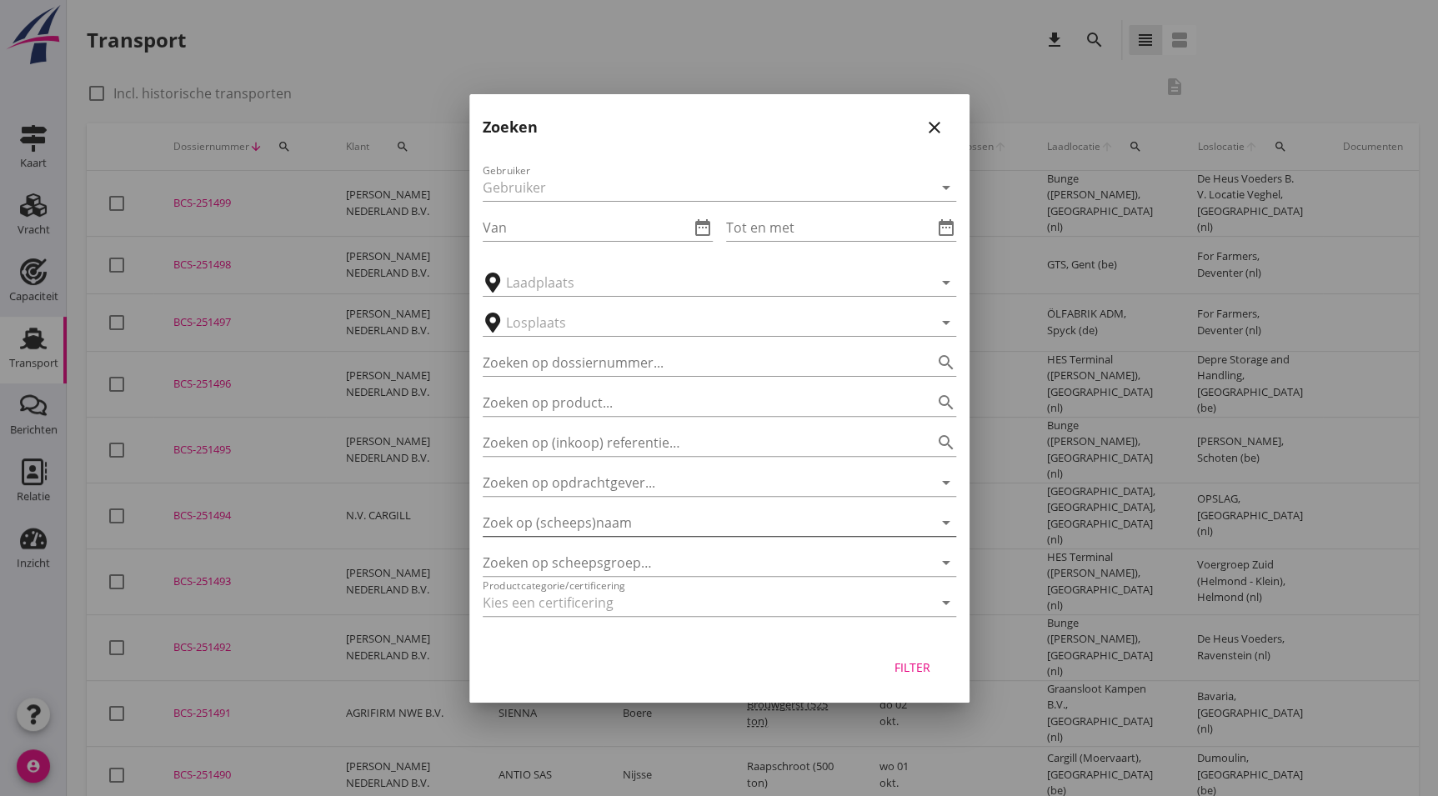
click at [620, 524] on input "Zoek op (scheeps)naam" at bounding box center [696, 522] width 427 height 27
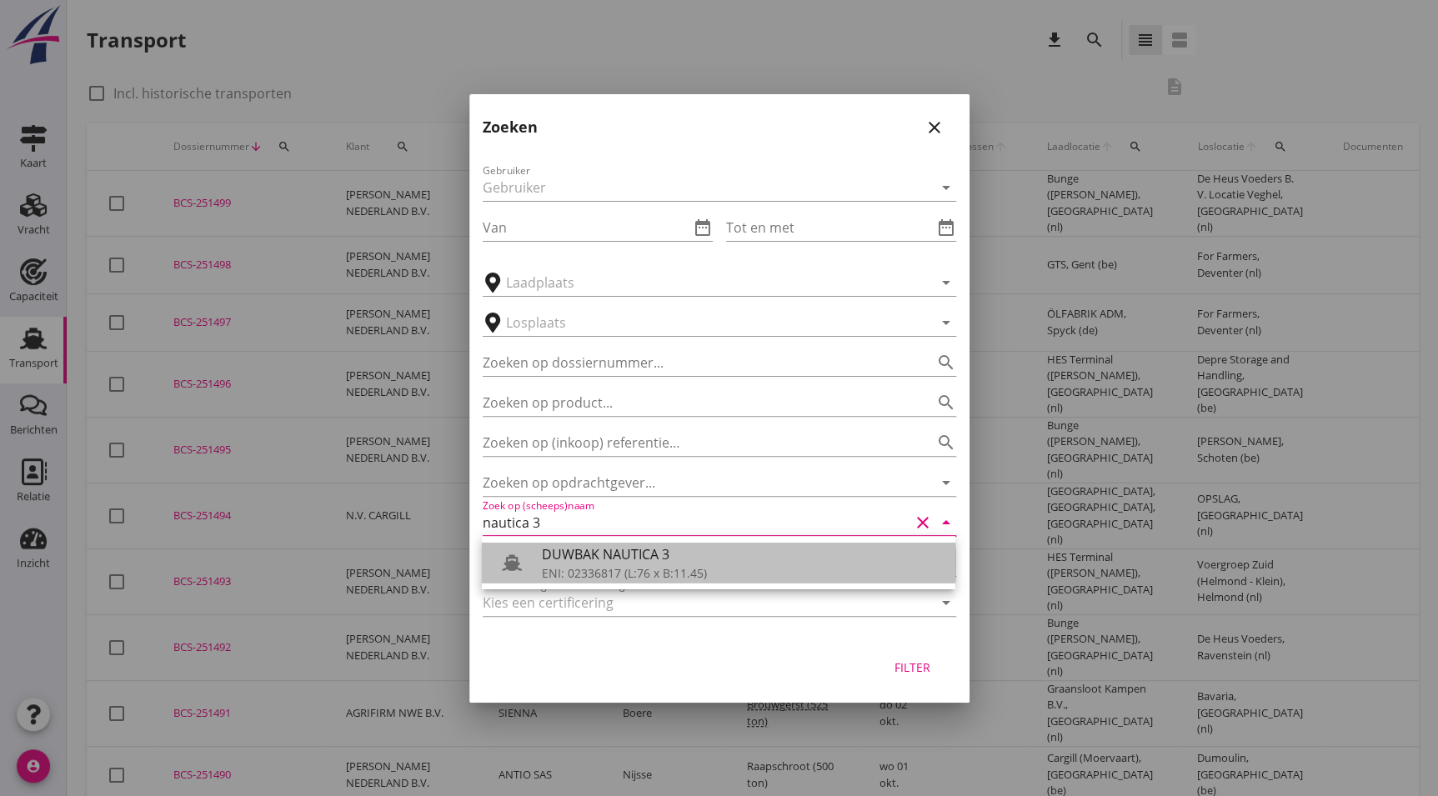
click at [603, 570] on div "ENI: 02336817 (L:76 x B:11.45)" at bounding box center [742, 574] width 400 height 18
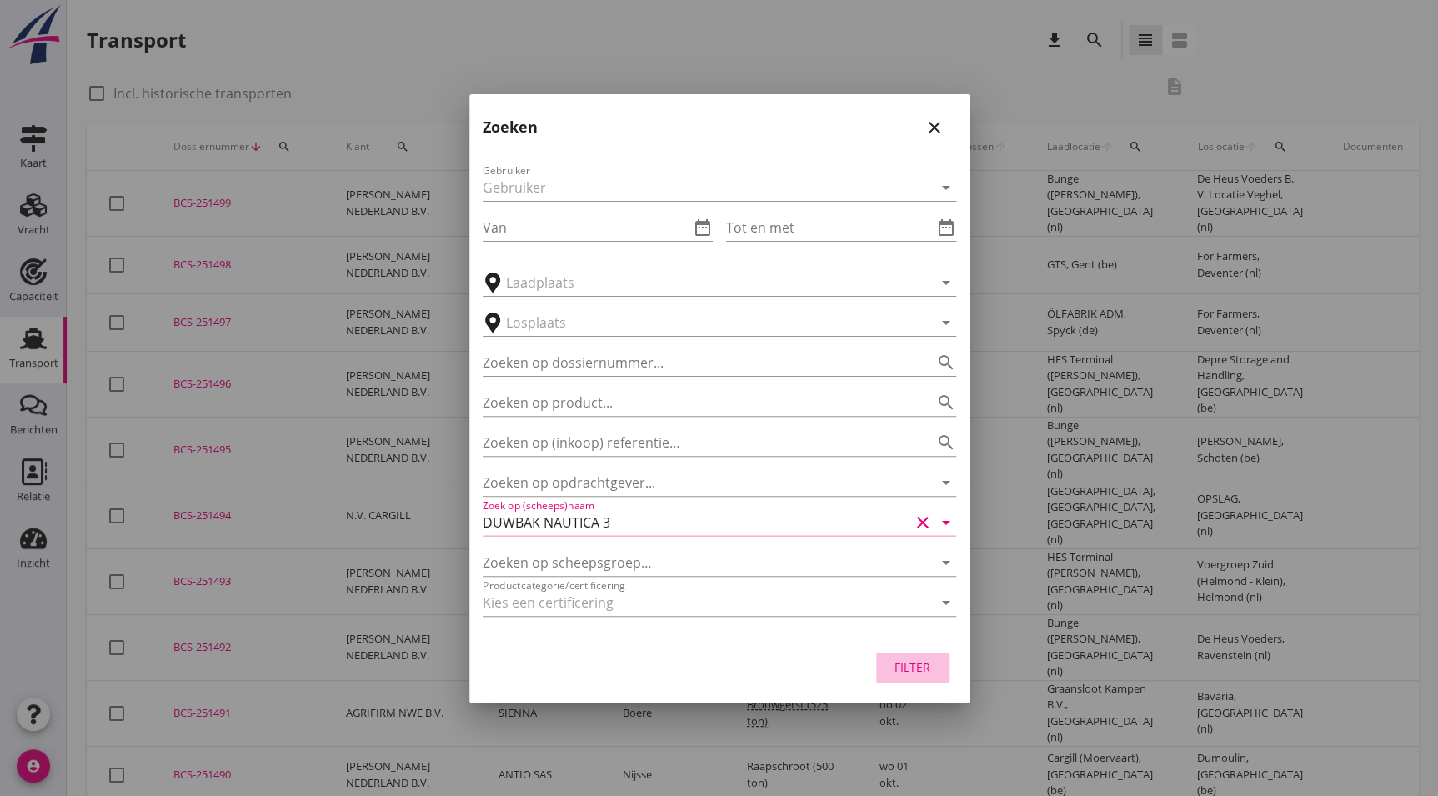
click at [924, 668] on div "Filter" at bounding box center [913, 668] width 47 height 18
type input "DUWBAK NAUTICA 3"
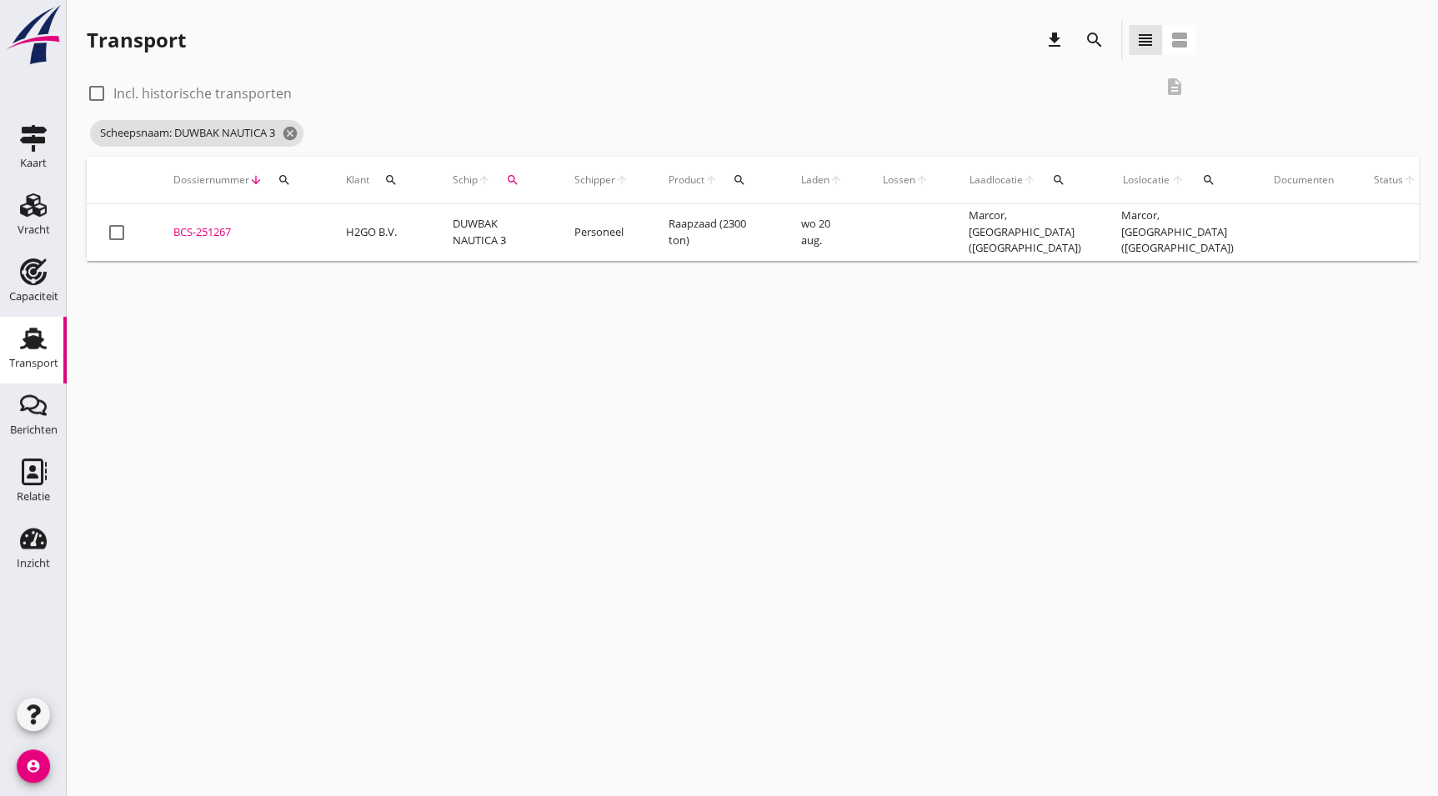
click at [259, 241] on td "BCS-251267 upload_file Drop hier uw bestand om het aan het dossier toe te voegen" at bounding box center [239, 232] width 173 height 57
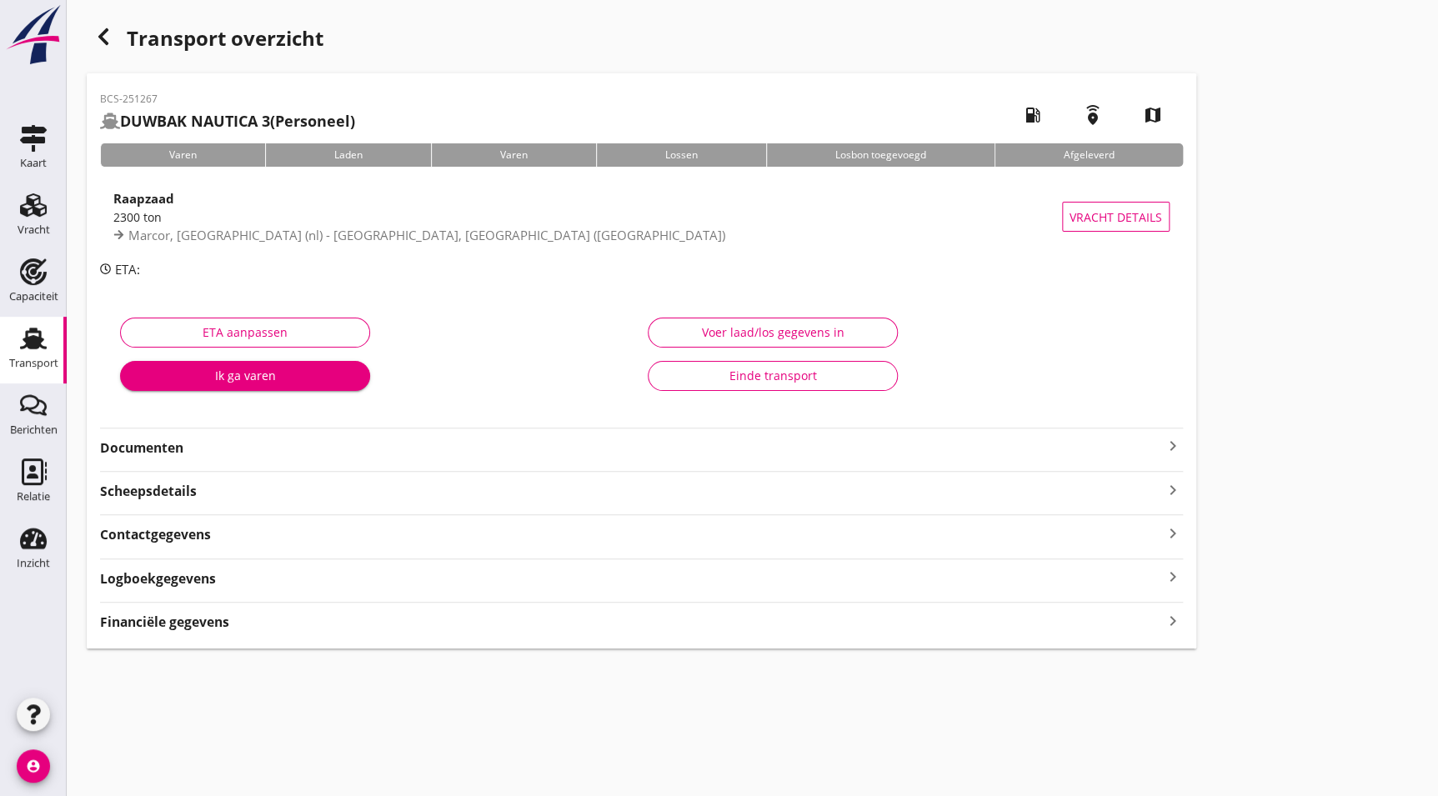
click at [187, 453] on strong "Documenten" at bounding box center [631, 448] width 1063 height 19
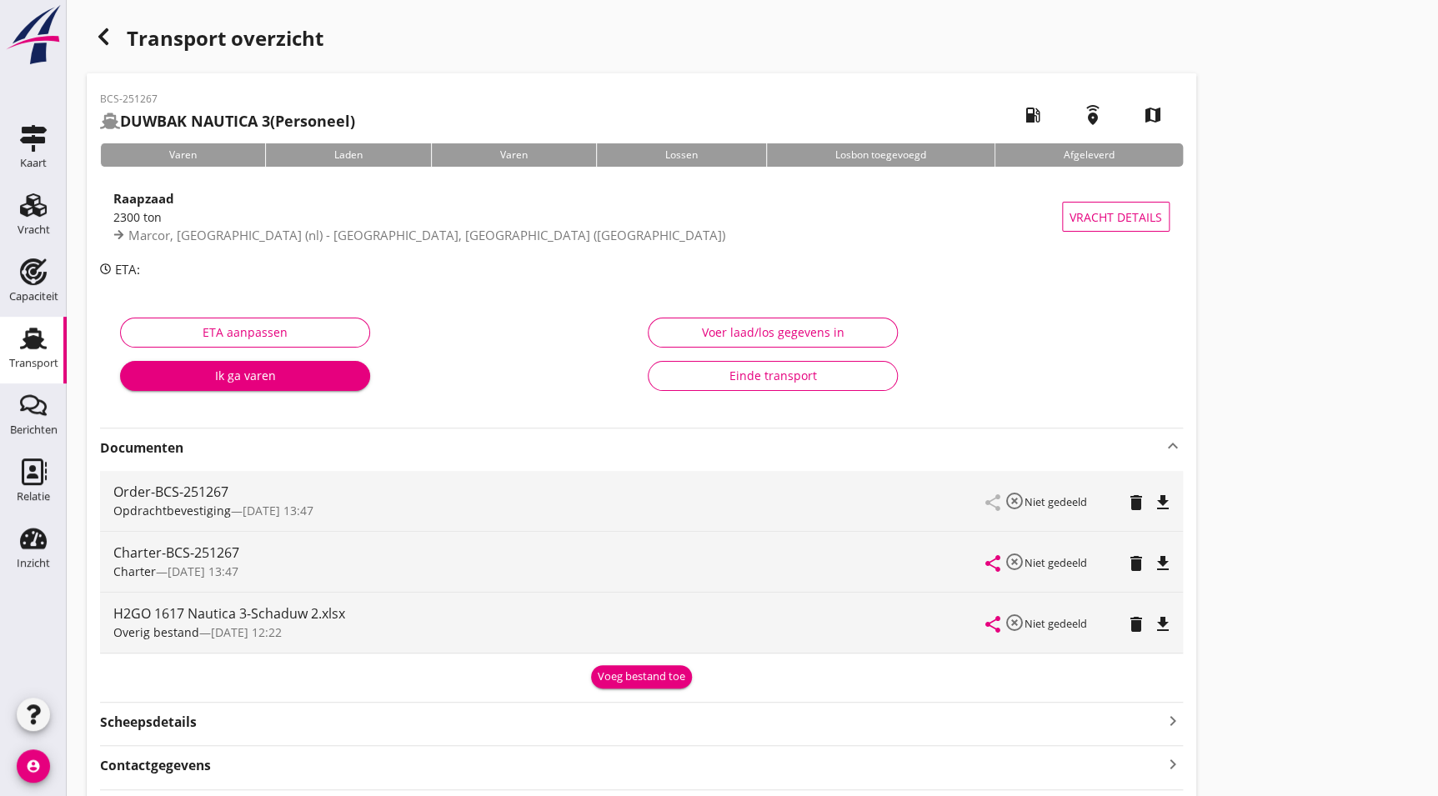
click at [1149, 563] on div "delete" at bounding box center [1141, 562] width 22 height 20
click at [1162, 564] on icon "file_download" at bounding box center [1163, 564] width 20 height 20
click at [115, 39] on div "button" at bounding box center [103, 36] width 33 height 33
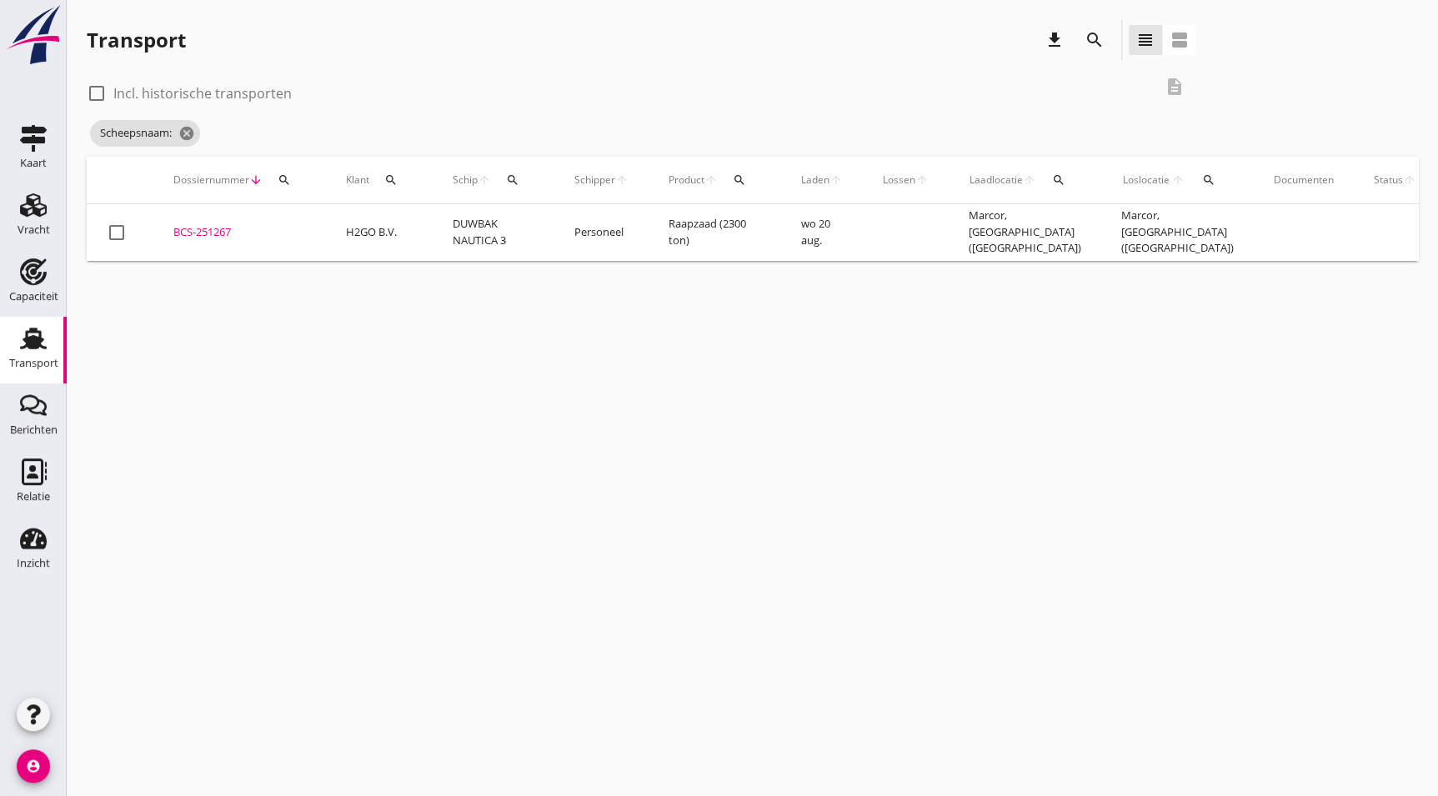
click at [122, 88] on label "Incl. historische transporten" at bounding box center [202, 93] width 178 height 17
checkbox input "true"
click at [252, 238] on div "BCS-251267" at bounding box center [239, 232] width 133 height 17
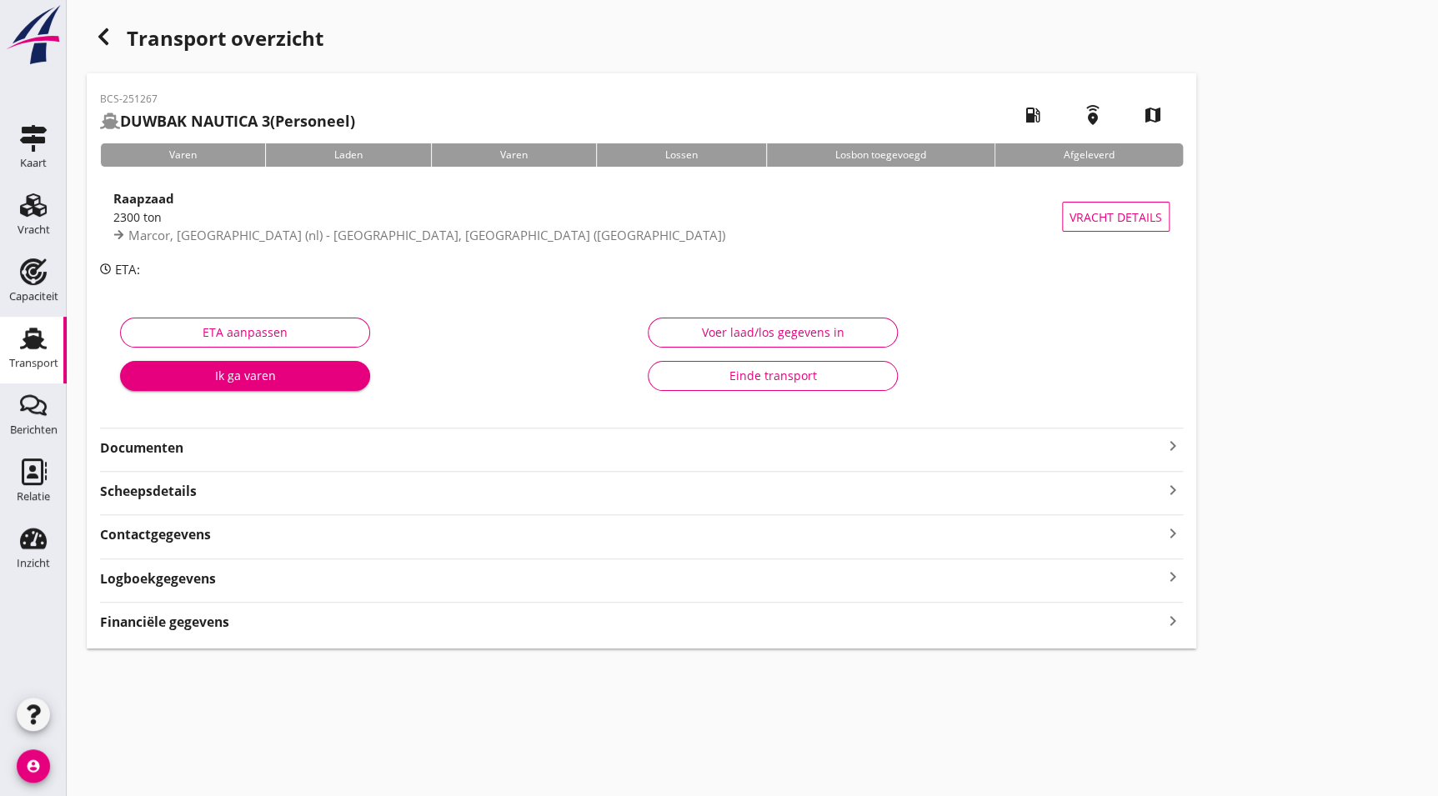
click at [499, 64] on h1 "Transport overzicht" at bounding box center [642, 46] width 1110 height 53
click at [1259, 153] on div "Transport overzicht BCS-251267 DUWBAK NAUTICA 3 (Personeel) local_gas_station e…" at bounding box center [753, 334] width 1372 height 669
click at [1378, 189] on div "Transport overzicht BCS-251267 DUWBAK NAUTICA 3 (Personeel) local_gas_station e…" at bounding box center [753, 334] width 1372 height 669
